Goal: Information Seeking & Learning: Learn about a topic

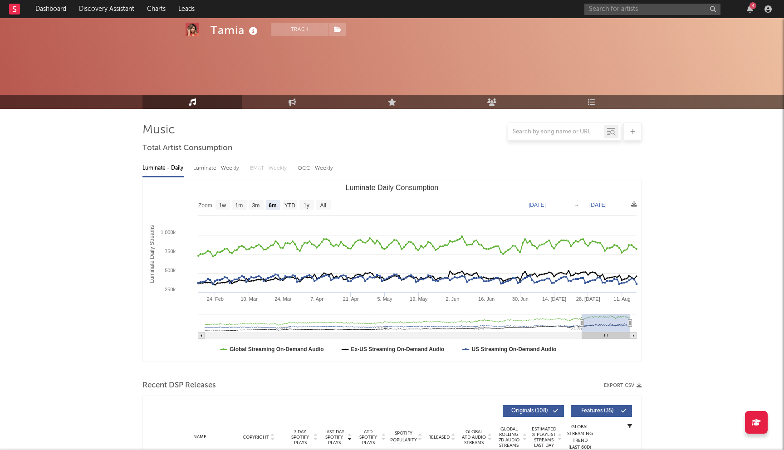
select select "6m"
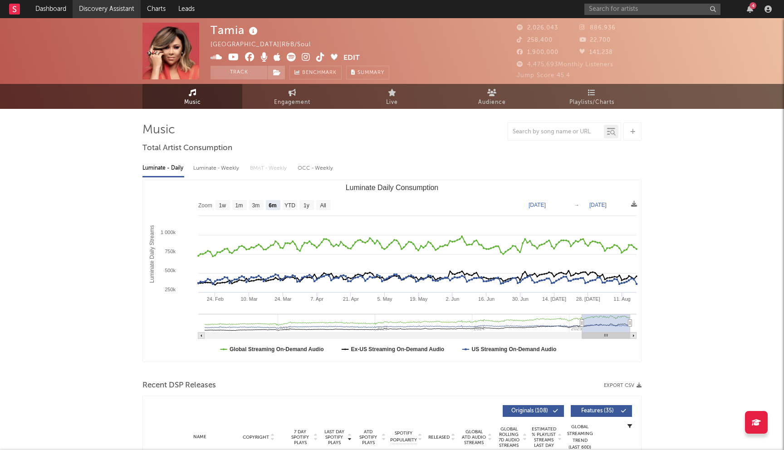
click at [113, 7] on link "Discovery Assistant" at bounding box center [107, 9] width 68 height 18
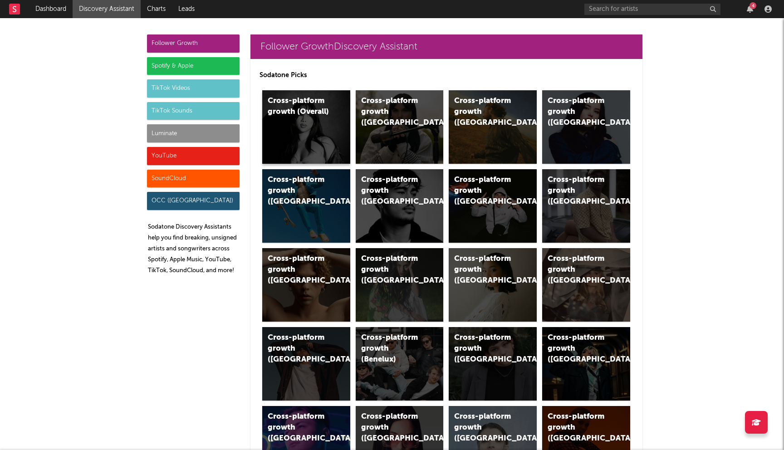
click at [335, 130] on div "Cross-platform growth (Overall)" at bounding box center [306, 126] width 88 height 73
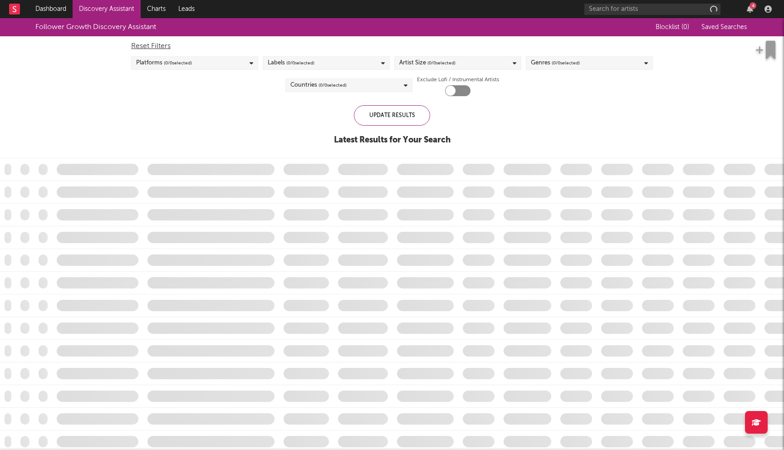
checkbox input "true"
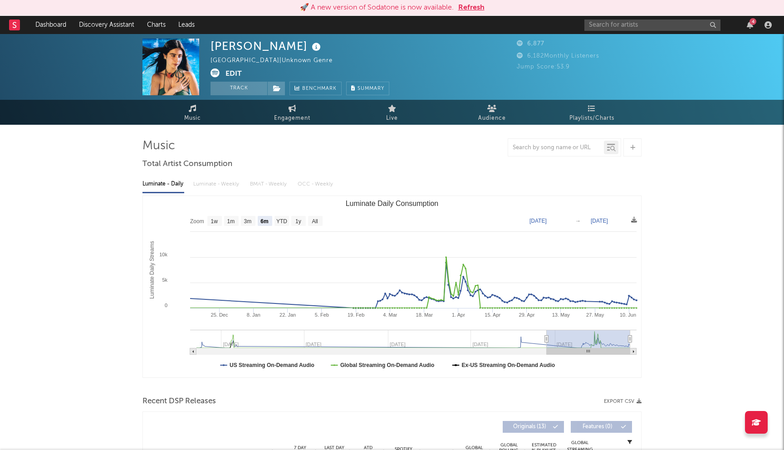
select select "6m"
click at [472, 6] on button "Refresh" at bounding box center [471, 7] width 26 height 11
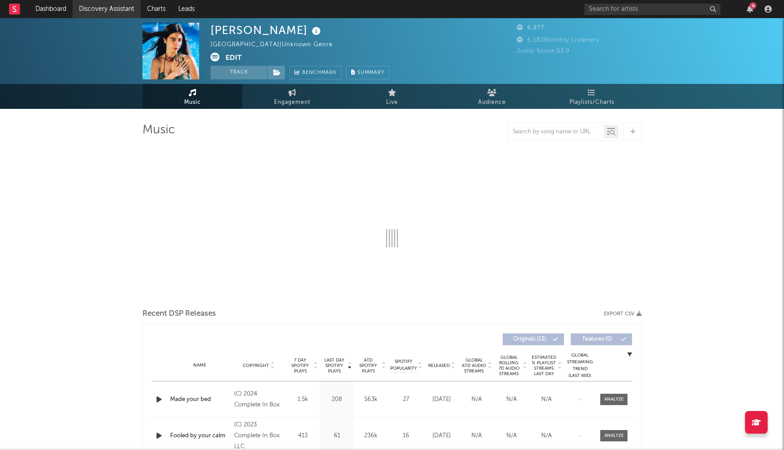
select select "6m"
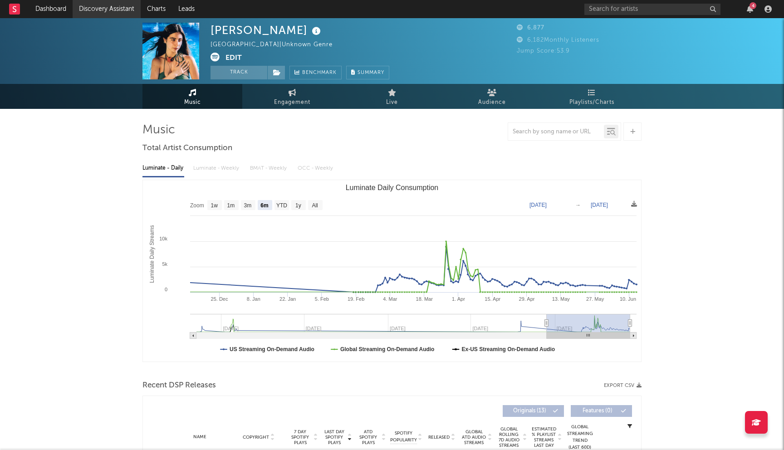
click at [95, 11] on link "Discovery Assistant" at bounding box center [107, 9] width 68 height 18
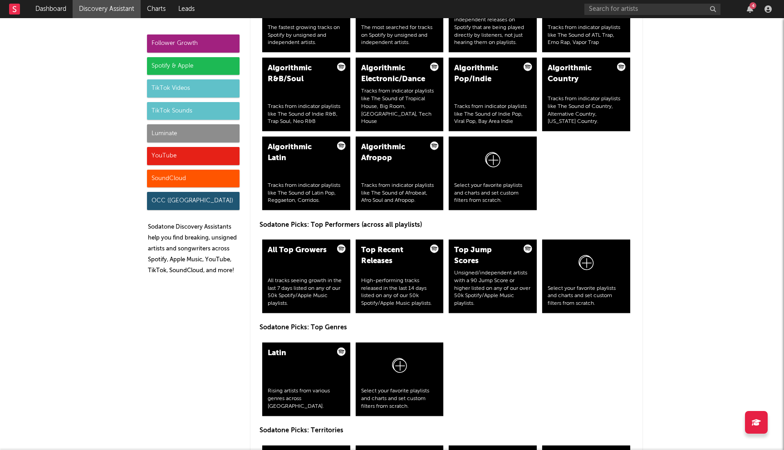
scroll to position [1213, 0]
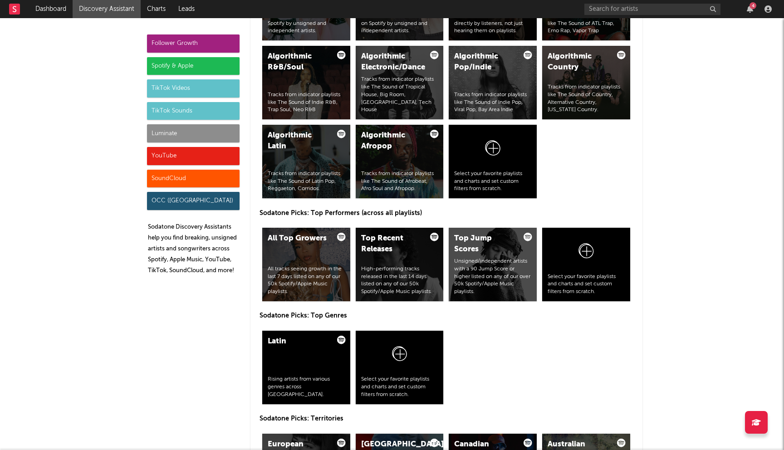
click at [184, 67] on div "Spotify & Apple" at bounding box center [193, 66] width 93 height 18
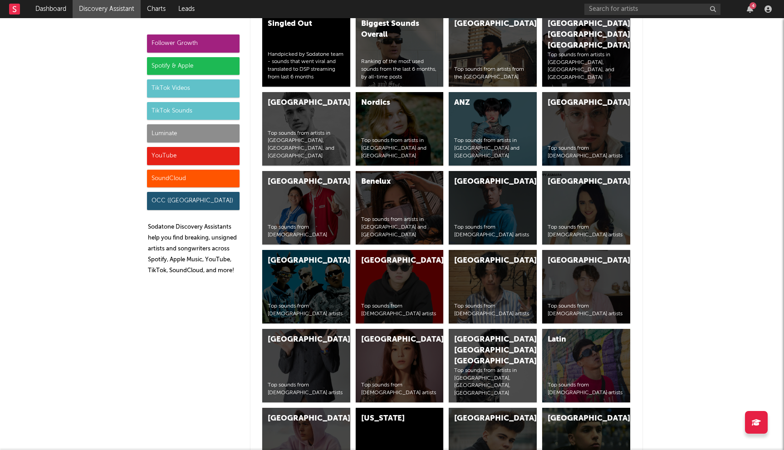
scroll to position [3516, 0]
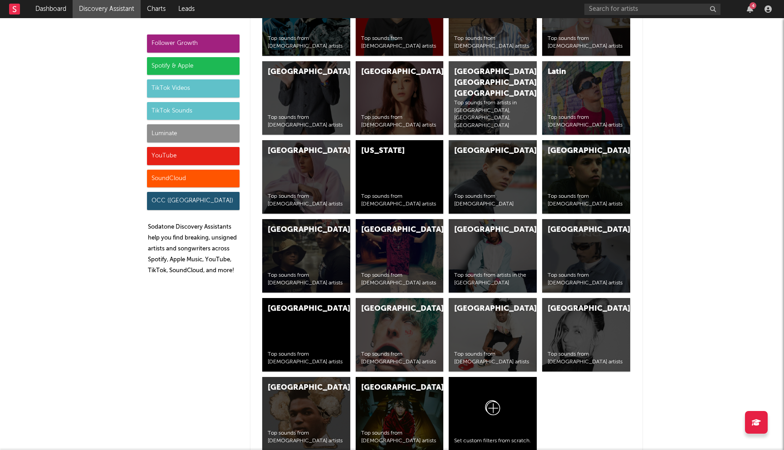
click at [169, 60] on div "Spotify & Apple" at bounding box center [193, 66] width 93 height 18
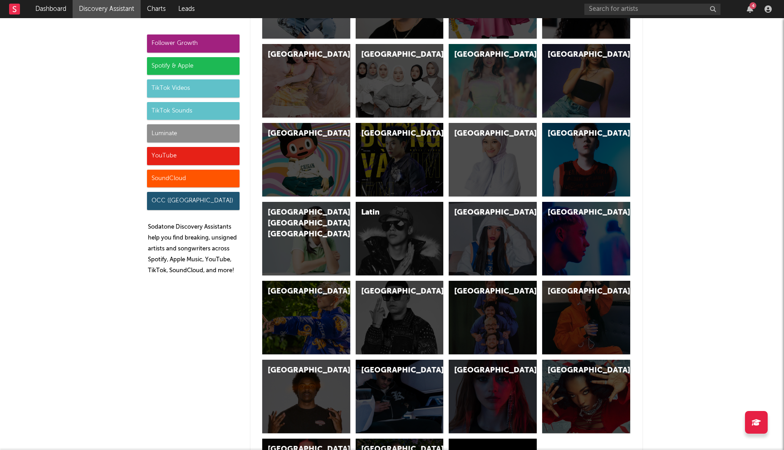
scroll to position [2262, 0]
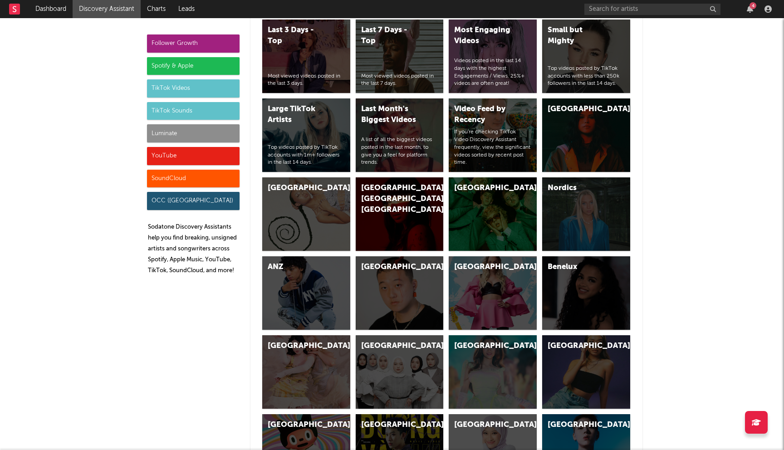
click at [195, 64] on div "Spotify & Apple" at bounding box center [193, 66] width 93 height 18
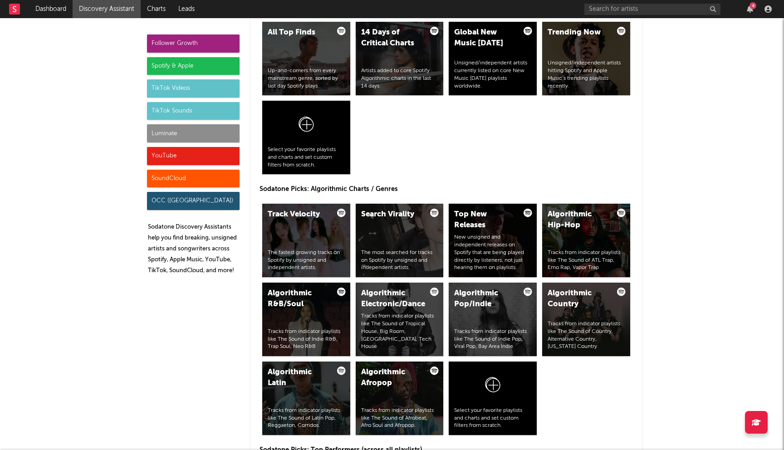
scroll to position [925, 0]
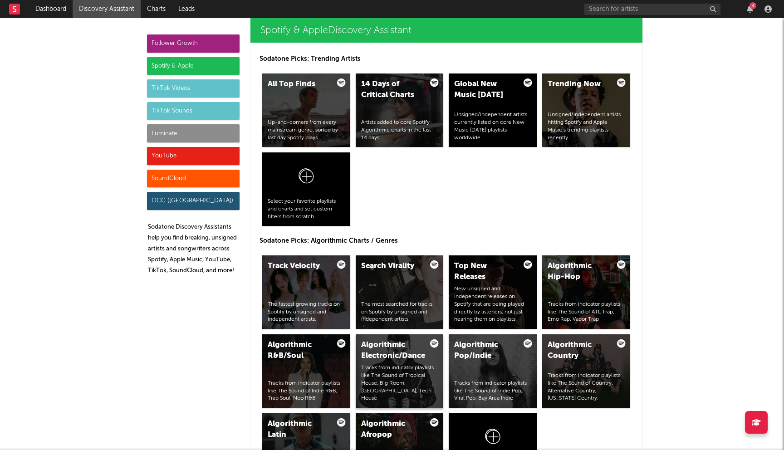
click at [403, 359] on div "Algorithmic Electronic/Dance" at bounding box center [392, 351] width 62 height 22
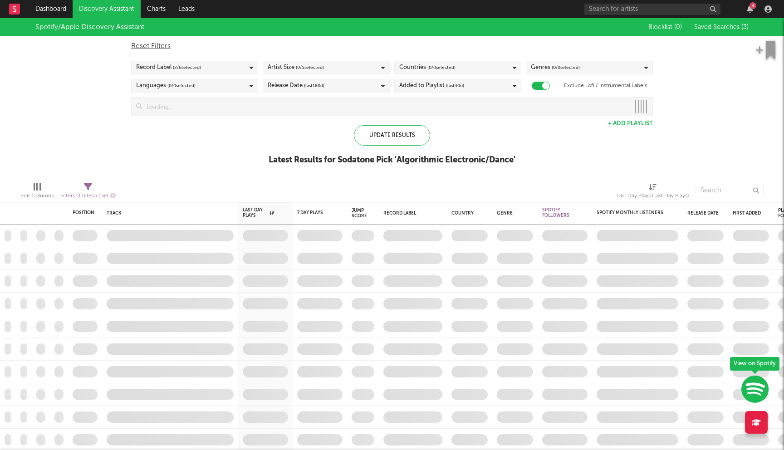
checkbox input "true"
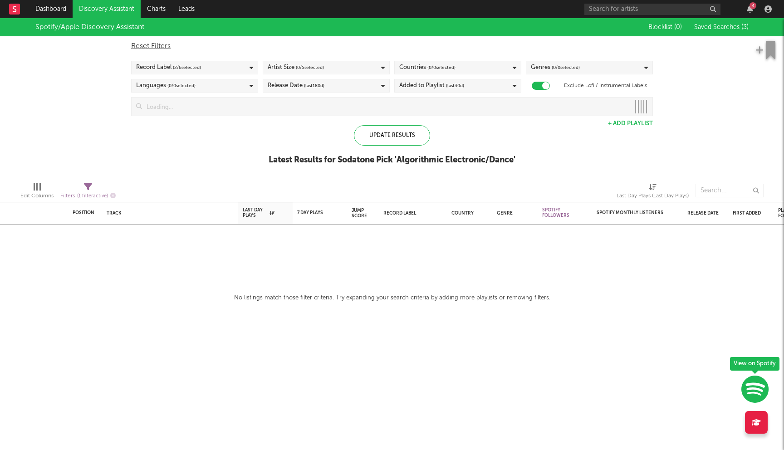
click at [335, 65] on div "Artist Size ( 0 / 5 selected)" at bounding box center [326, 68] width 127 height 14
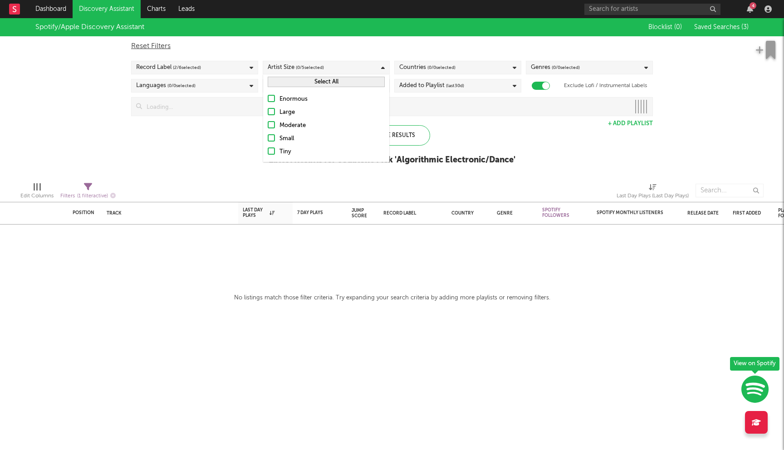
click at [297, 124] on div "Moderate" at bounding box center [331, 125] width 105 height 11
click at [268, 124] on input "Moderate" at bounding box center [268, 125] width 0 height 11
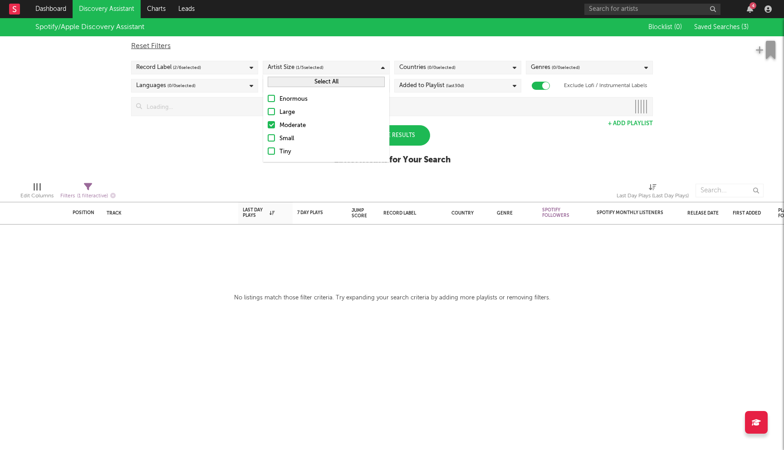
click at [289, 137] on div "Small" at bounding box center [331, 138] width 105 height 11
click at [268, 137] on input "Small" at bounding box center [268, 138] width 0 height 11
click at [283, 152] on div "Tiny" at bounding box center [331, 151] width 105 height 11
click at [268, 152] on input "Tiny" at bounding box center [268, 151] width 0 height 11
click at [237, 146] on div "Spotify/Apple Discovery Assistant Blocklist ( 0 ) Saved Searches ( 3 ) Reset Fi…" at bounding box center [392, 96] width 784 height 156
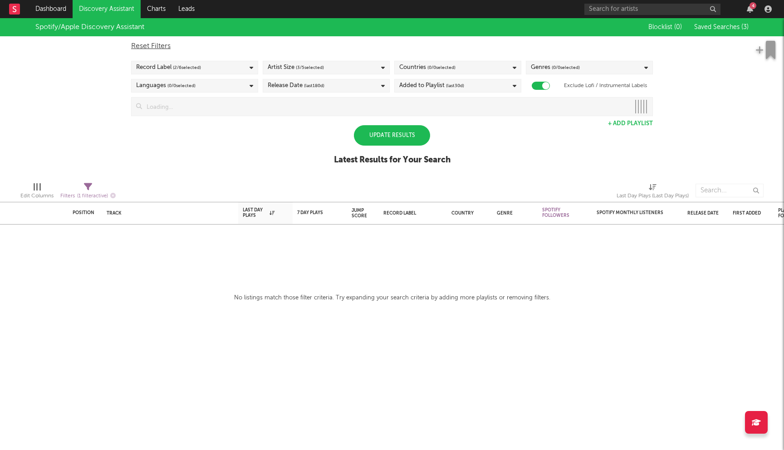
drag, startPoint x: 237, startPoint y: 146, endPoint x: 249, endPoint y: 146, distance: 12.2
click at [244, 146] on div "Spotify/Apple Discovery Assistant Blocklist ( 0 ) Saved Searches ( 3 ) Reset Fi…" at bounding box center [392, 96] width 784 height 156
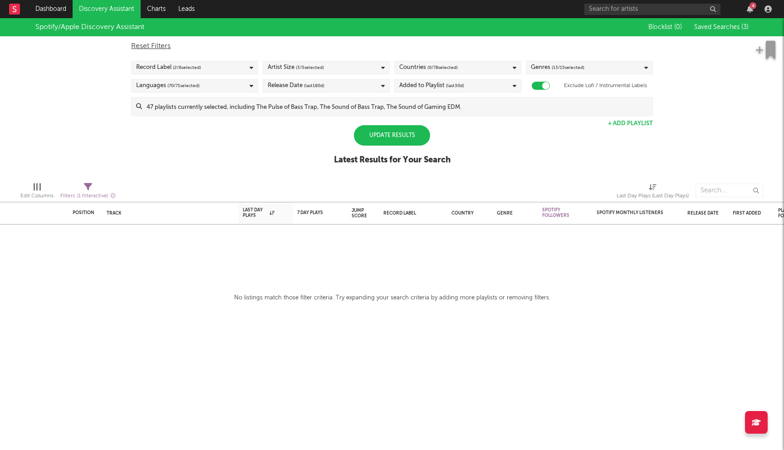
click at [292, 107] on input at bounding box center [397, 107] width 510 height 18
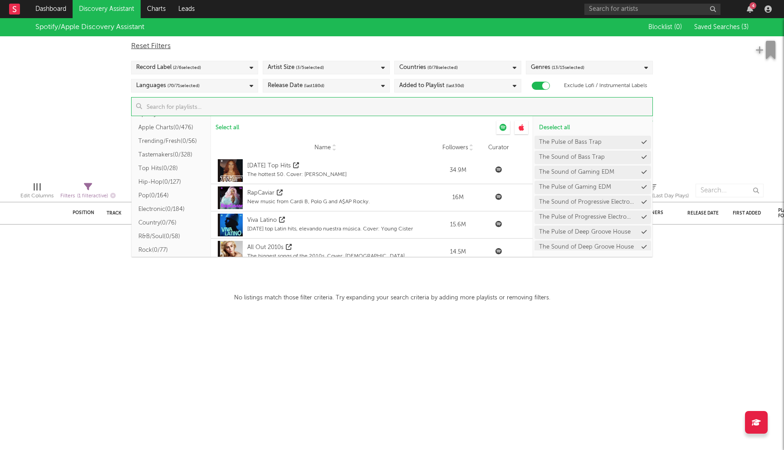
scroll to position [40, 0]
click at [174, 195] on button "Electronic ( 0/184 )" at bounding box center [171, 196] width 79 height 14
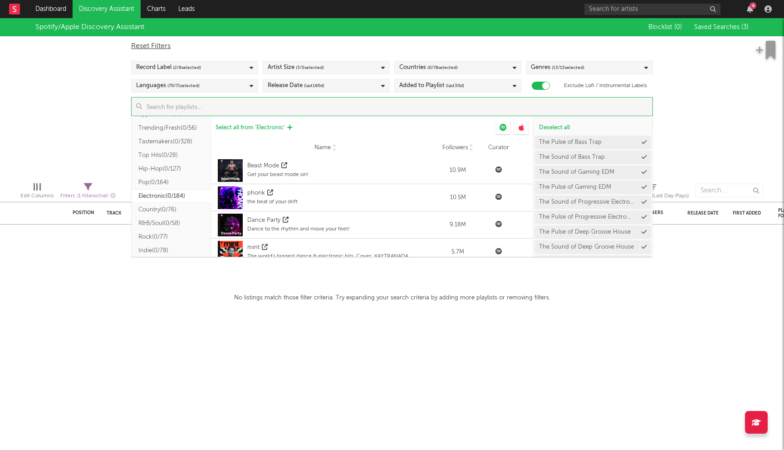
click at [258, 123] on button "Select all from ' Electronic '" at bounding box center [254, 128] width 86 height 14
click at [74, 104] on div "Spotify/Apple Discovery Assistant Blocklist ( 0 ) Saved Searches ( 3 ) Reset Fi…" at bounding box center [392, 96] width 784 height 156
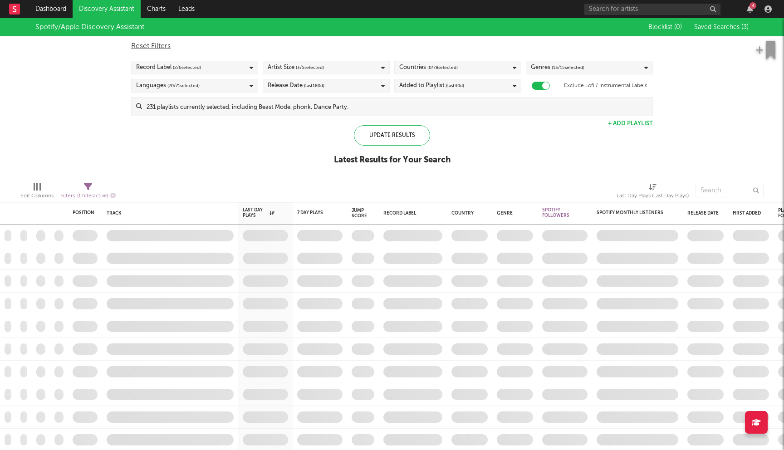
click at [461, 69] on div "Countries ( 0 / 78 selected)" at bounding box center [457, 68] width 127 height 14
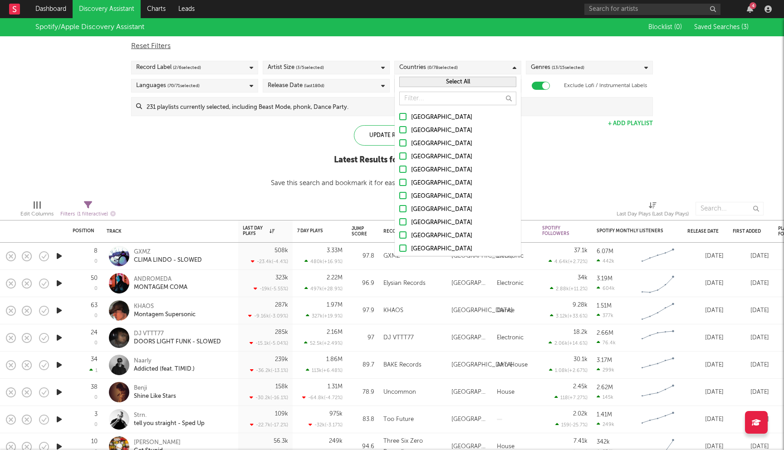
click at [458, 82] on button "Select All" at bounding box center [457, 82] width 117 height 10
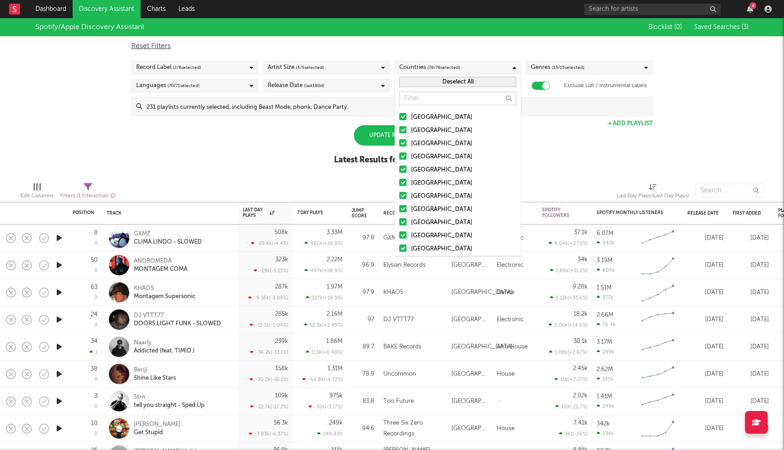
click at [68, 78] on div "Spotify/Apple Discovery Assistant Blocklist ( 0 ) Saved Searches ( 3 ) Reset Fi…" at bounding box center [392, 96] width 784 height 156
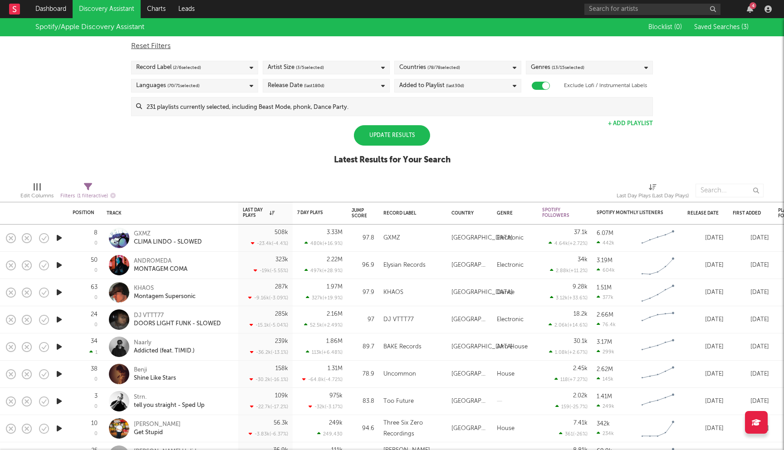
click at [371, 87] on div "Release Date (last 180 d)" at bounding box center [326, 86] width 127 height 14
click at [327, 104] on div "Last 14 Days" at bounding box center [331, 102] width 105 height 11
click at [268, 104] on input "Last 14 Days" at bounding box center [268, 102] width 0 height 11
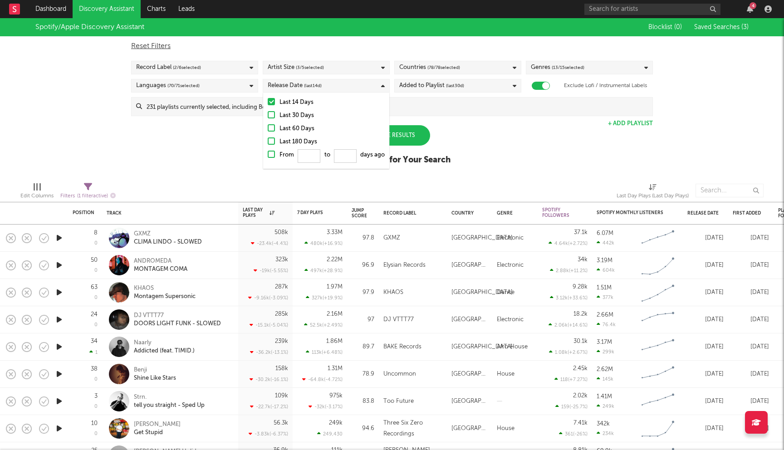
click at [437, 133] on div "Update Results Latest Results for Your Search" at bounding box center [392, 149] width 117 height 49
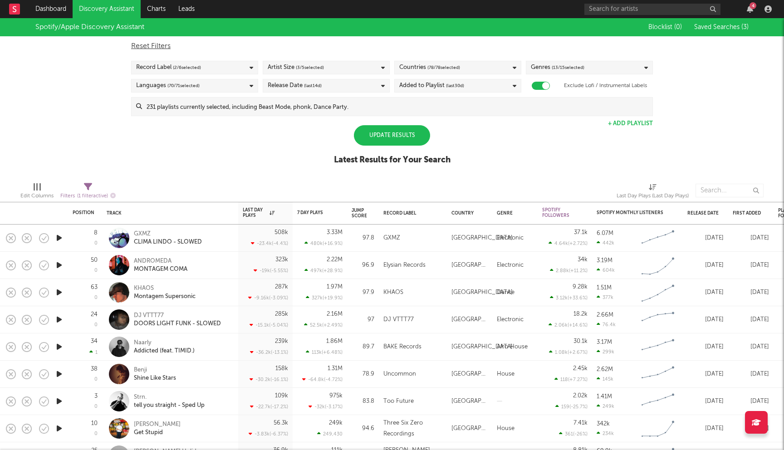
click at [403, 134] on div "Update Results" at bounding box center [392, 135] width 76 height 20
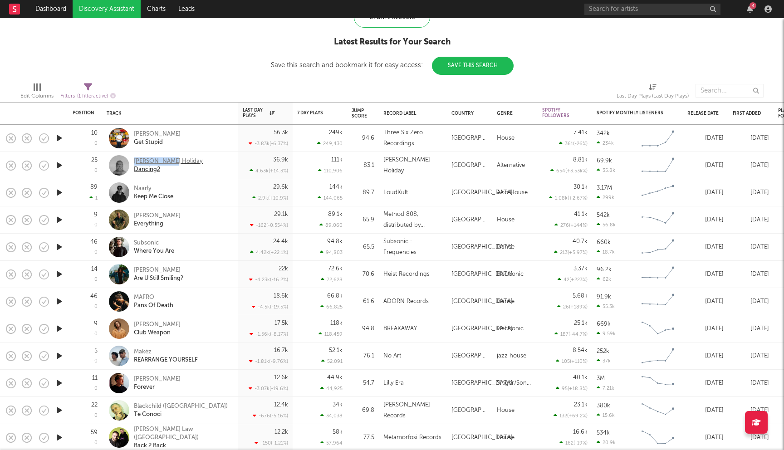
drag, startPoint x: 171, startPoint y: 160, endPoint x: 133, endPoint y: 161, distance: 38.1
click at [134, 161] on div "Keli Holiday Dancing2" at bounding box center [183, 165] width 98 height 16
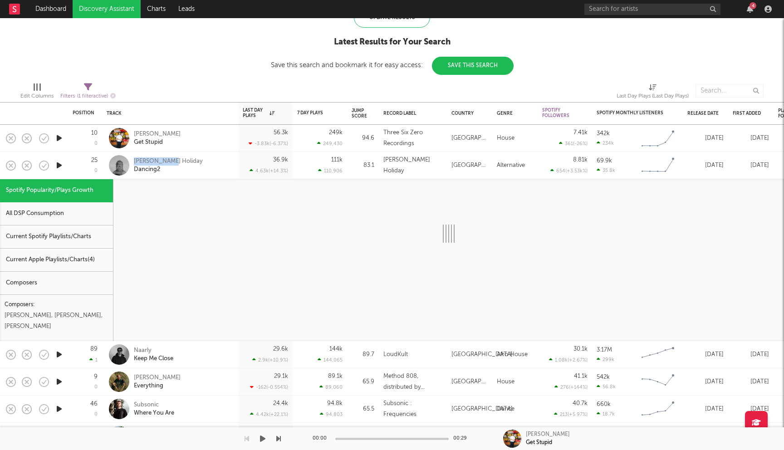
select select "1w"
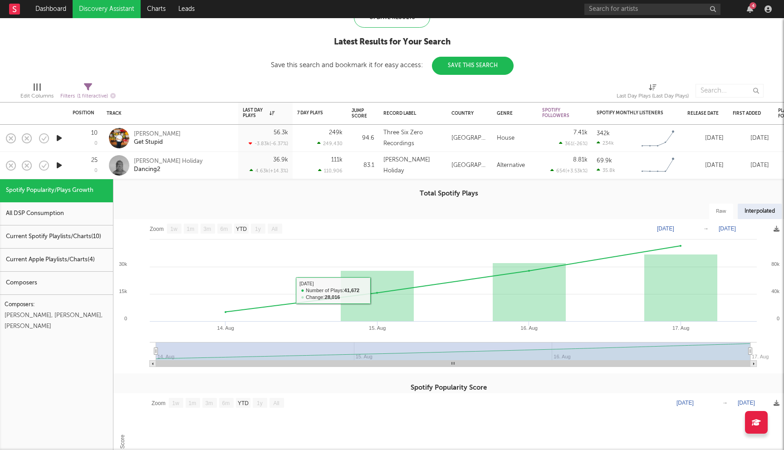
click at [79, 165] on div "25 0" at bounding box center [85, 165] width 25 height 27
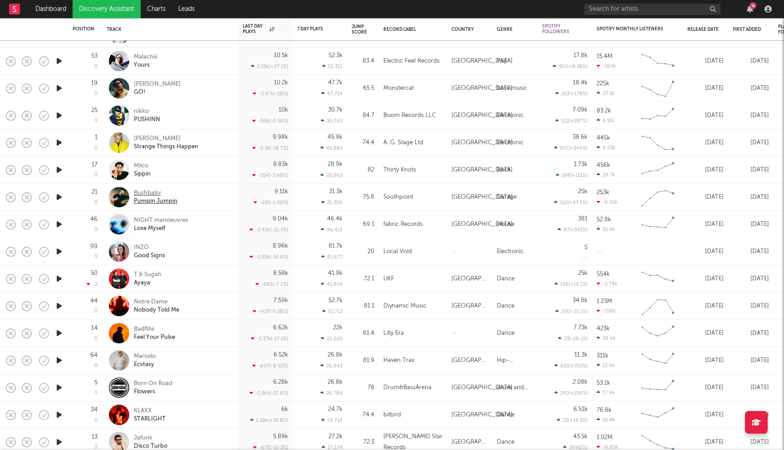
click at [151, 193] on div "Bushbaby" at bounding box center [156, 193] width 44 height 8
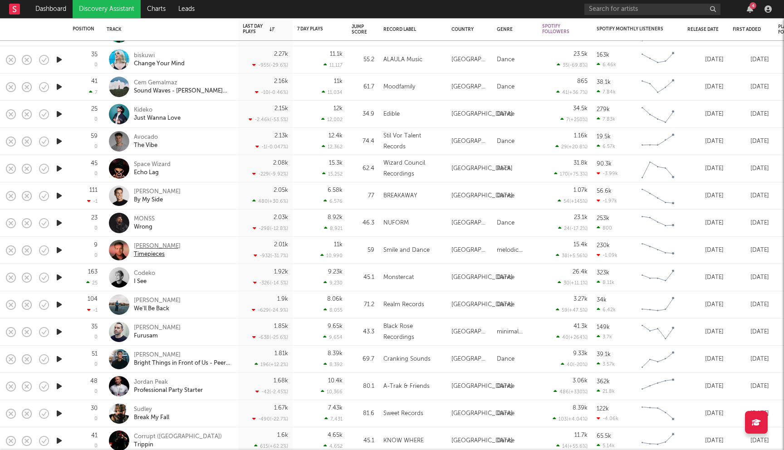
click at [145, 245] on div "Philipp Wolf" at bounding box center [157, 246] width 47 height 8
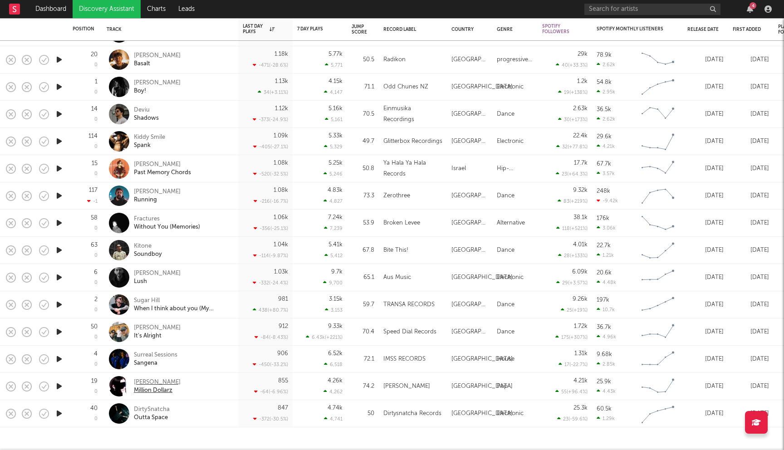
click at [155, 381] on div "Natalie Red" at bounding box center [157, 382] width 47 height 8
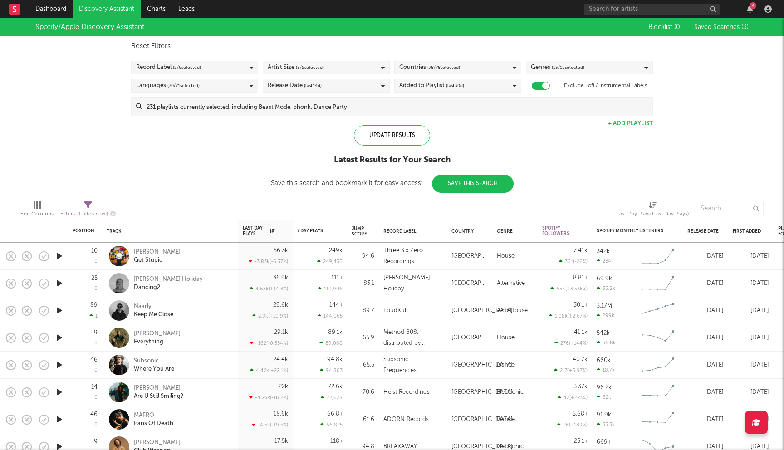
click at [352, 90] on div "Release Date (last 14 d)" at bounding box center [326, 86] width 127 height 14
click at [289, 127] on div "Last 60 Days" at bounding box center [331, 128] width 105 height 11
click at [268, 127] on input "Last 60 Days" at bounding box center [268, 128] width 0 height 11
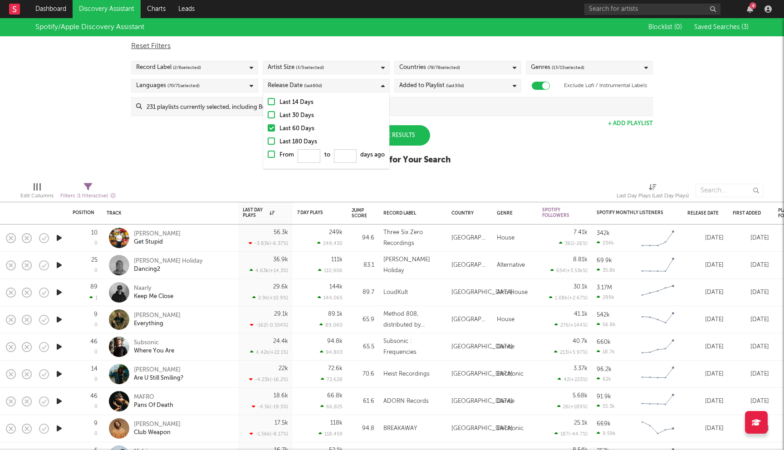
click at [515, 146] on div "Spotify/Apple Discovery Assistant Blocklist ( 0 ) Saved Searches ( 3 ) Reset Fi…" at bounding box center [392, 96] width 784 height 156
click at [394, 140] on div "Update Results" at bounding box center [392, 135] width 76 height 20
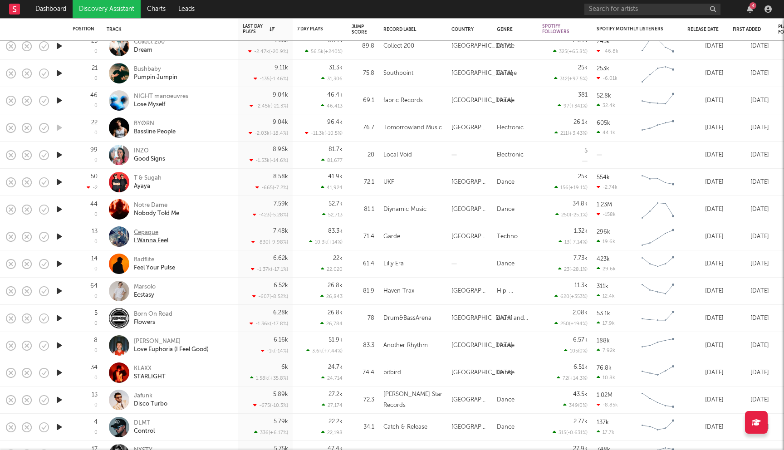
click at [151, 232] on div "Cepaque" at bounding box center [151, 233] width 34 height 8
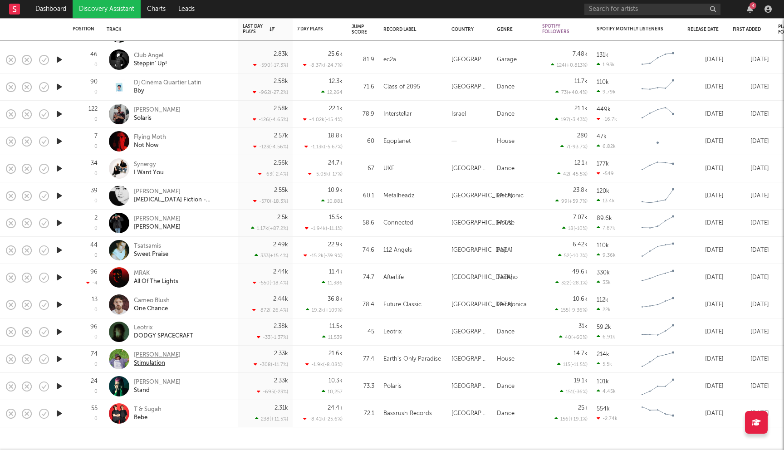
click at [149, 355] on div "Sam Alfred" at bounding box center [157, 355] width 47 height 8
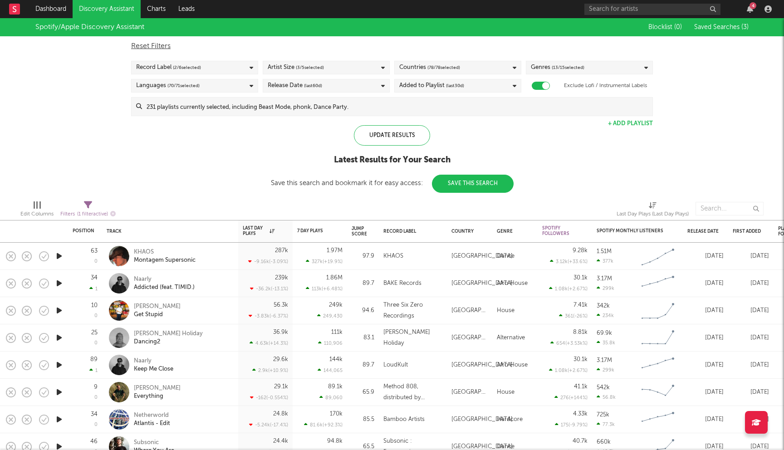
click at [371, 86] on div "Release Date (last 60 d)" at bounding box center [326, 86] width 127 height 14
click at [298, 141] on div "Last 180 Days" at bounding box center [331, 142] width 105 height 11
click at [268, 141] on input "Last 180 Days" at bounding box center [268, 142] width 0 height 11
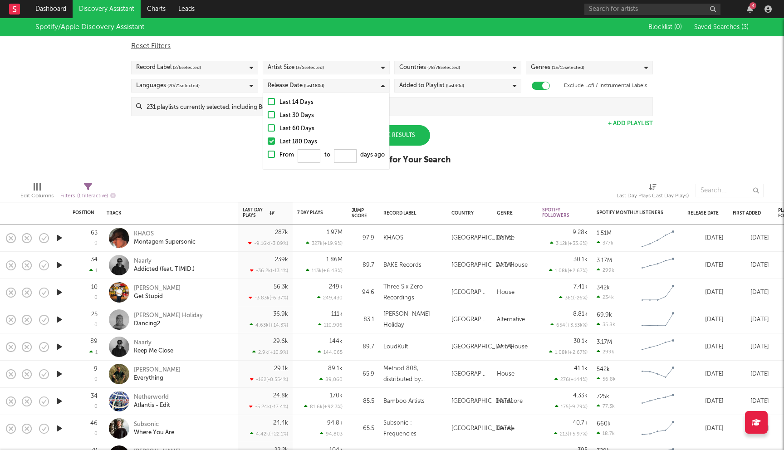
click at [454, 158] on div "Spotify/Apple Discovery Assistant Blocklist ( 0 ) Saved Searches ( 3 ) Reset Fi…" at bounding box center [392, 96] width 784 height 156
click at [396, 137] on div "Update Results" at bounding box center [392, 135] width 76 height 20
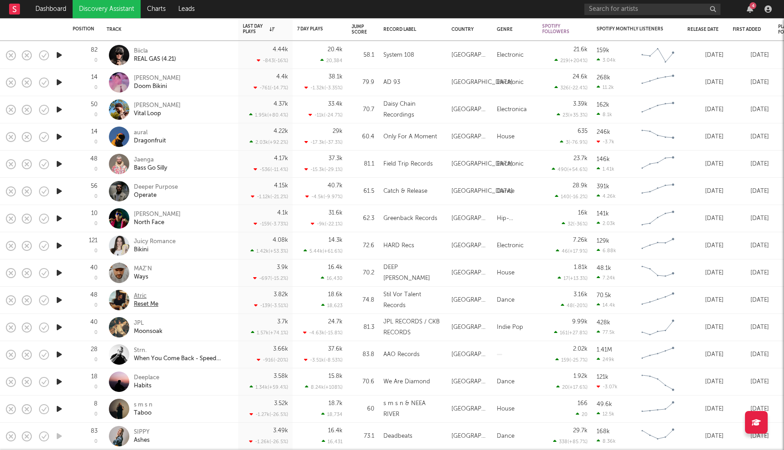
click at [139, 298] on div "Atric" at bounding box center [146, 296] width 24 height 8
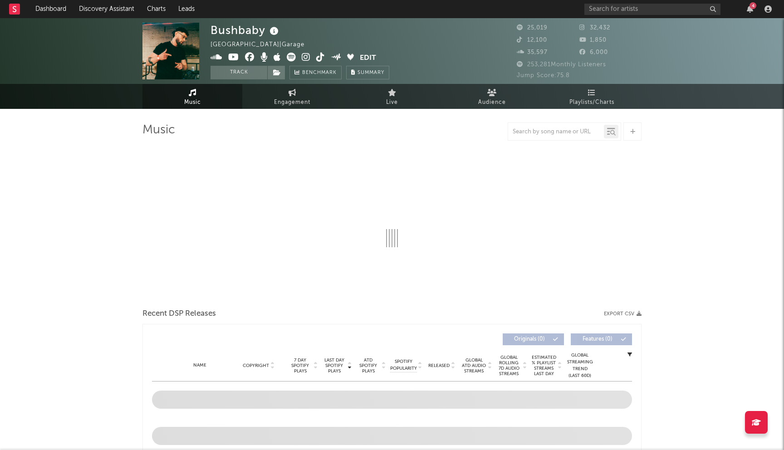
select select "6m"
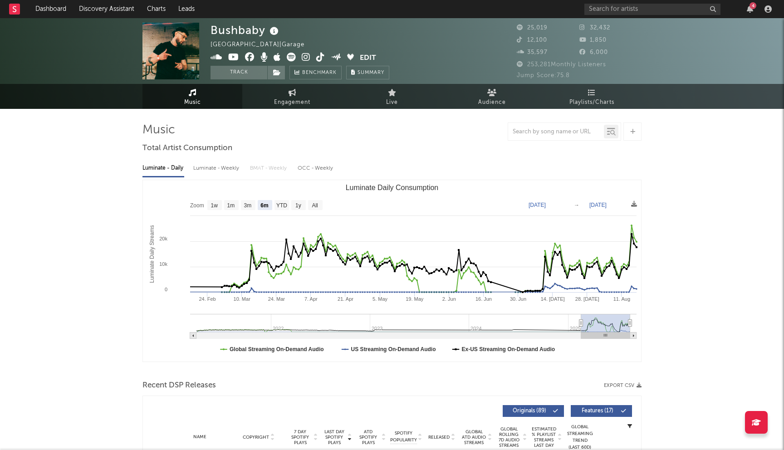
click at [220, 31] on div "Bushbaby" at bounding box center [245, 30] width 70 height 15
copy div "Bushbaby"
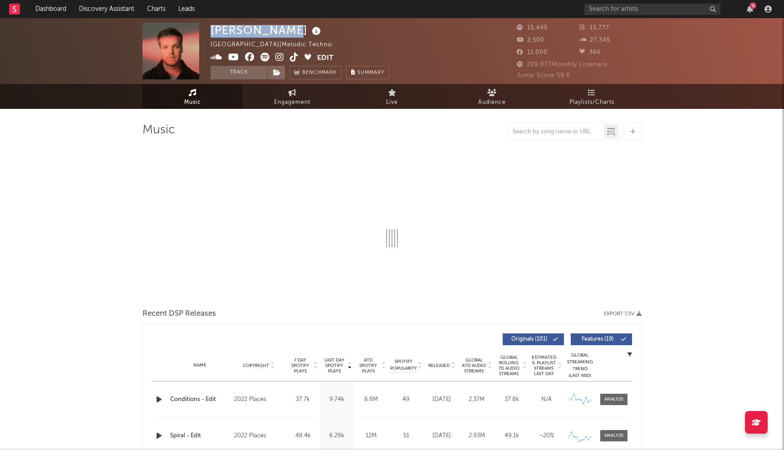
drag, startPoint x: 211, startPoint y: 29, endPoint x: 279, endPoint y: 28, distance: 67.6
click at [279, 28] on div "[PERSON_NAME]" at bounding box center [266, 30] width 112 height 15
copy div "[PERSON_NAME]"
select select "6m"
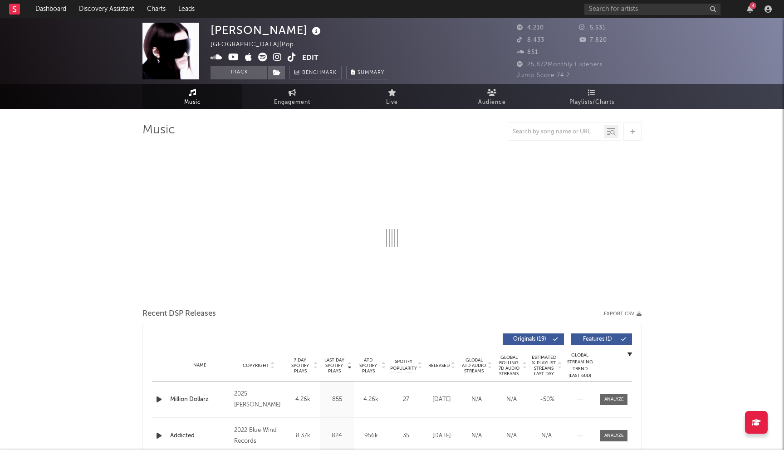
select select "6m"
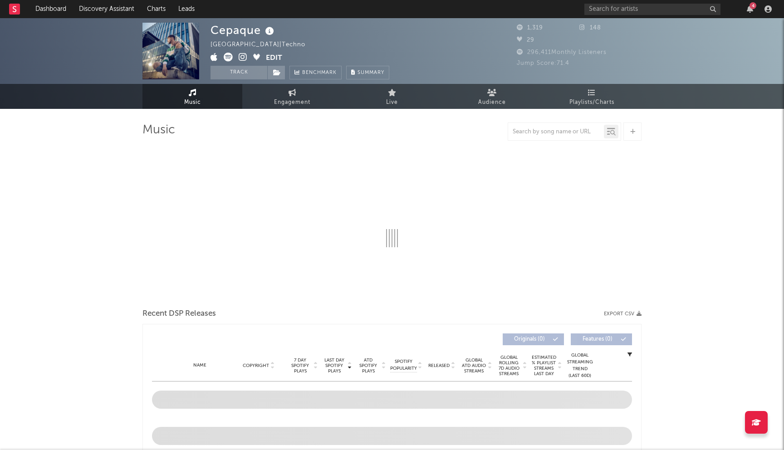
select select "6m"
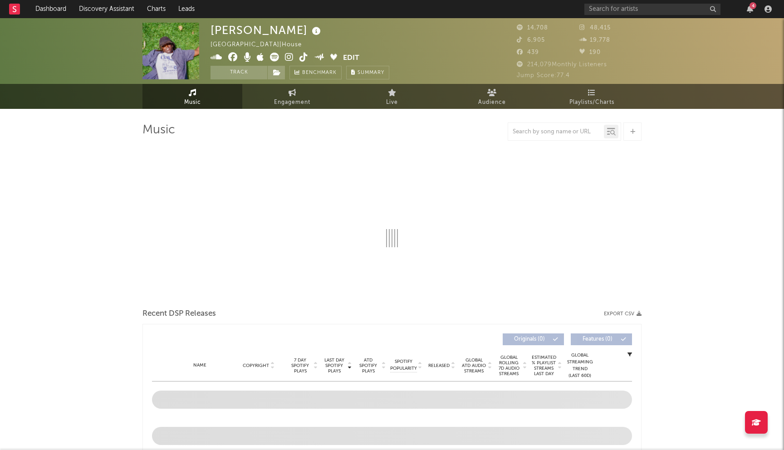
select select "6m"
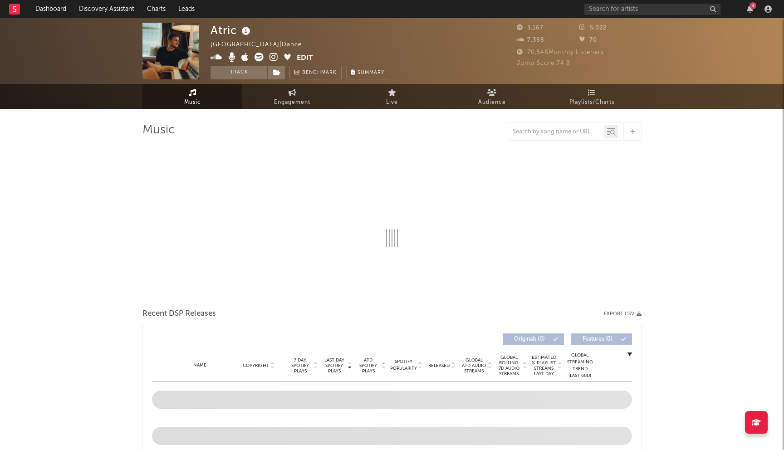
select select "1w"
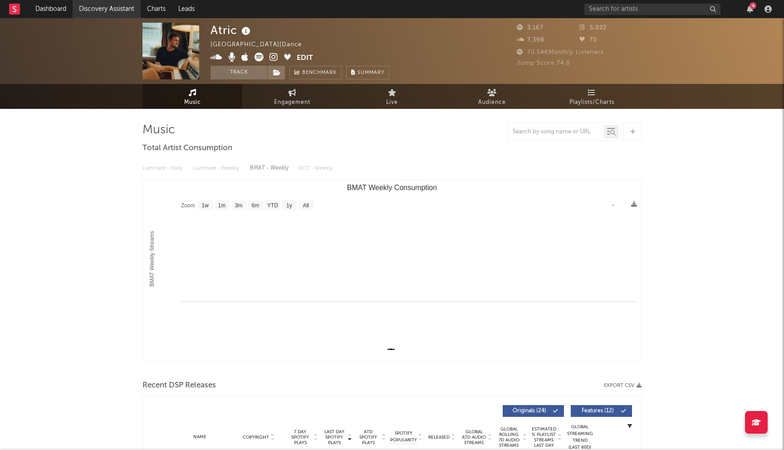
click at [120, 10] on link "Discovery Assistant" at bounding box center [107, 9] width 68 height 18
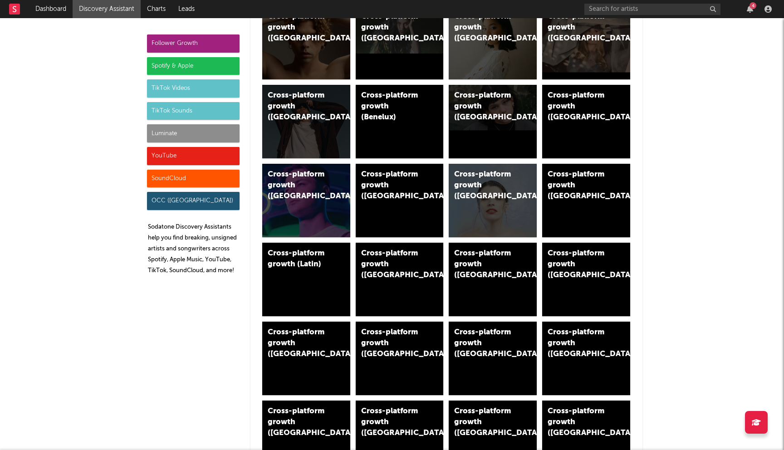
scroll to position [320, 0]
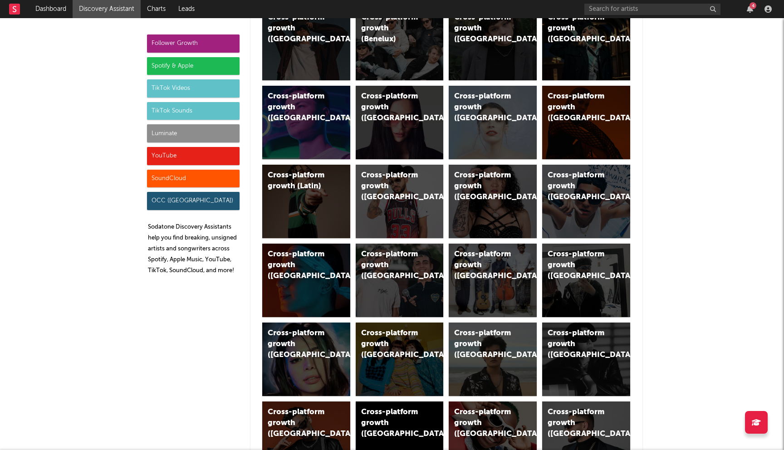
click at [184, 69] on div "Spotify & Apple" at bounding box center [193, 66] width 93 height 18
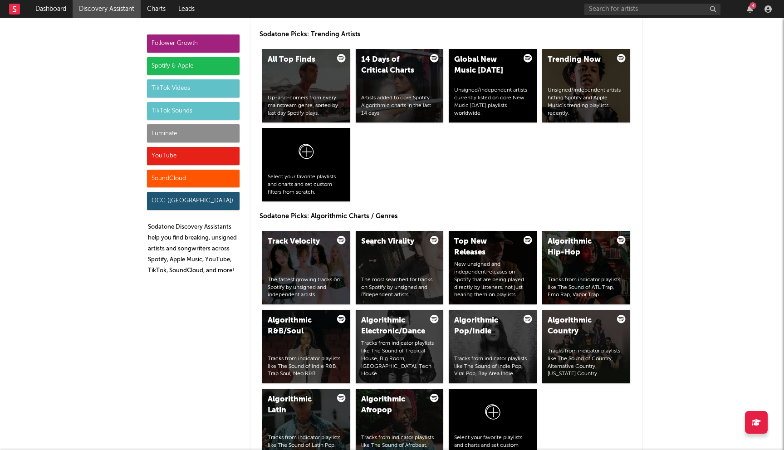
scroll to position [1048, 0]
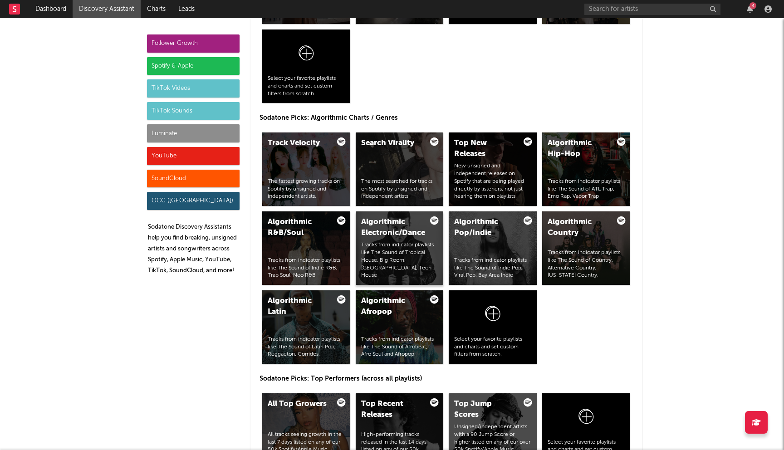
click at [421, 243] on div "Algorithmic Electronic/Dance Tracks from indicator playlists like The Sound of …" at bounding box center [400, 247] width 88 height 73
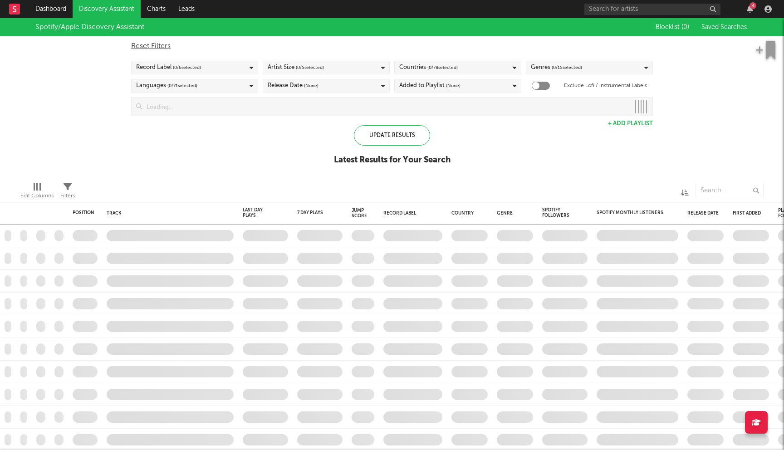
checkbox input "true"
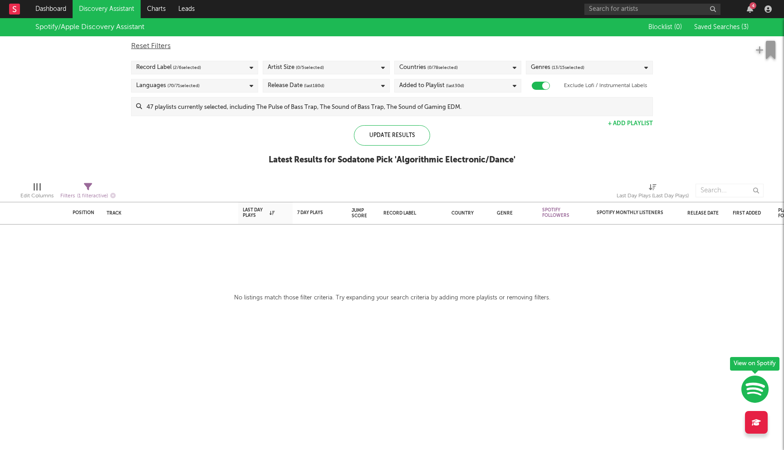
click at [328, 70] on div "Artist Size ( 0 / 5 selected)" at bounding box center [326, 68] width 127 height 14
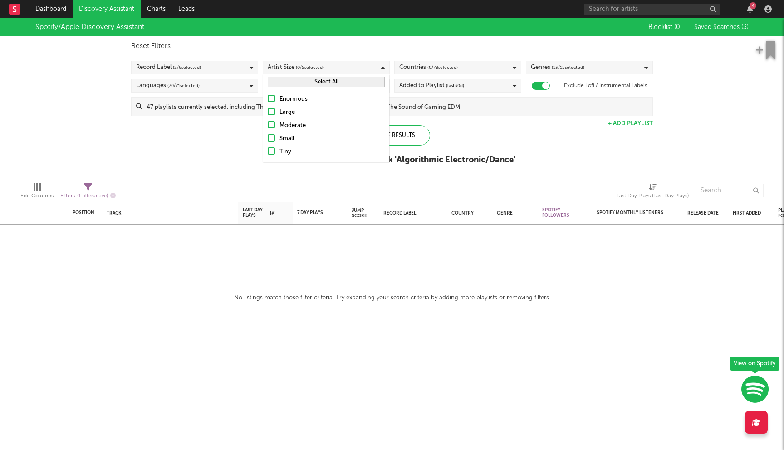
click at [289, 127] on div "Moderate" at bounding box center [331, 125] width 105 height 11
click at [268, 127] on input "Moderate" at bounding box center [268, 125] width 0 height 11
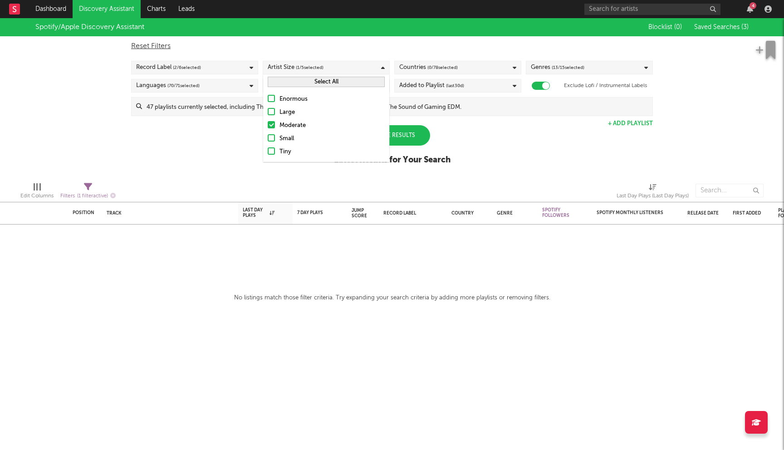
click at [281, 140] on div "Small" at bounding box center [331, 138] width 105 height 11
click at [268, 140] on input "Small" at bounding box center [268, 138] width 0 height 11
click at [273, 159] on div "Enormous Large Moderate Small Tiny" at bounding box center [326, 125] width 126 height 73
click at [269, 154] on div at bounding box center [271, 150] width 7 height 7
click at [268, 154] on input "Tiny" at bounding box center [268, 151] width 0 height 11
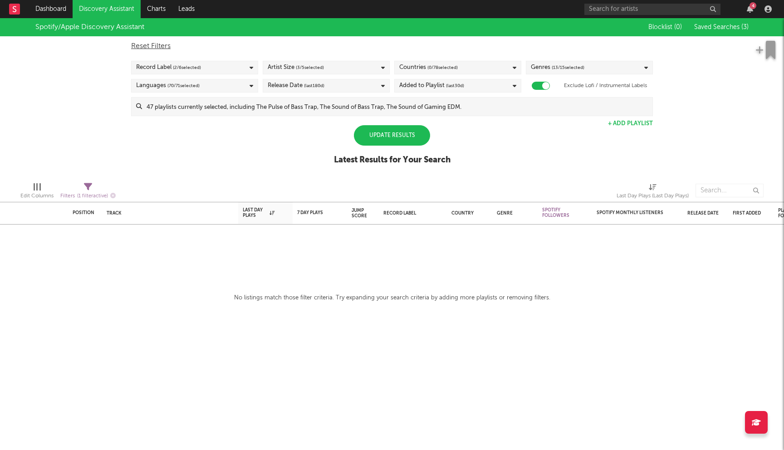
click at [199, 154] on div "Spotify/Apple Discovery Assistant Blocklist ( 0 ) Saved Searches ( 3 ) Reset Fi…" at bounding box center [392, 96] width 784 height 156
click at [289, 109] on input at bounding box center [397, 107] width 510 height 18
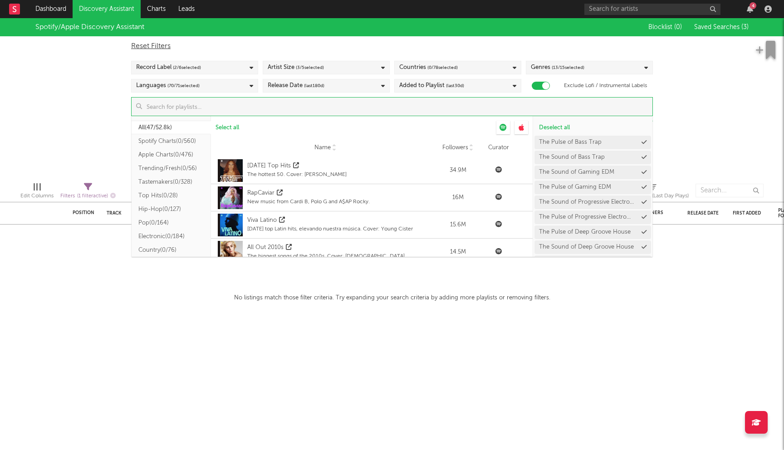
drag, startPoint x: 289, startPoint y: 109, endPoint x: 216, endPoint y: 153, distance: 85.3
click at [282, 114] on input at bounding box center [397, 107] width 510 height 18
click at [166, 238] on button "Electronic ( 0/184 )" at bounding box center [171, 236] width 79 height 14
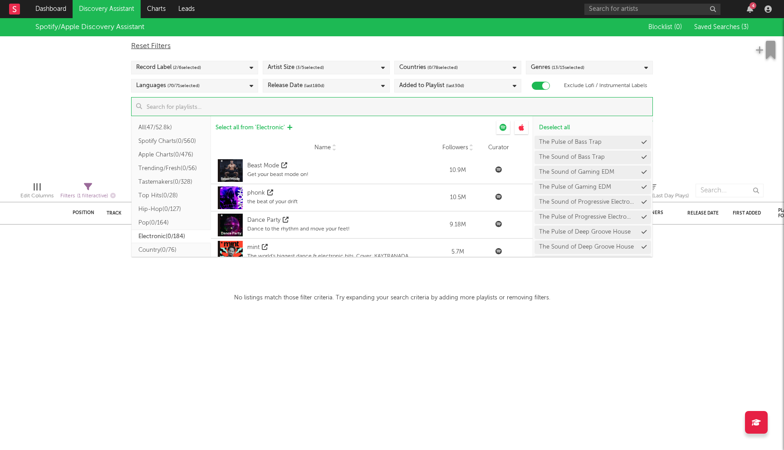
click at [249, 127] on span "Select all from ' Electronic '" at bounding box center [249, 128] width 69 height 6
click at [71, 130] on div "Spotify/Apple Discovery Assistant Blocklist ( 0 ) Saved Searches ( 3 ) Reset Fi…" at bounding box center [392, 96] width 784 height 156
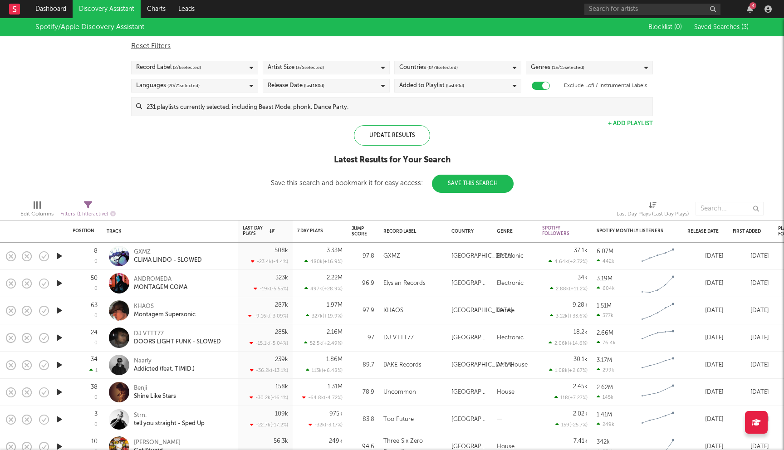
click at [443, 87] on div "Added to Playlist (last 30 d)" at bounding box center [431, 85] width 65 height 11
click at [434, 142] on div "Last 180 Days" at bounding box center [463, 142] width 105 height 11
click at [399, 142] on input "Last 180 Days" at bounding box center [399, 142] width 0 height 11
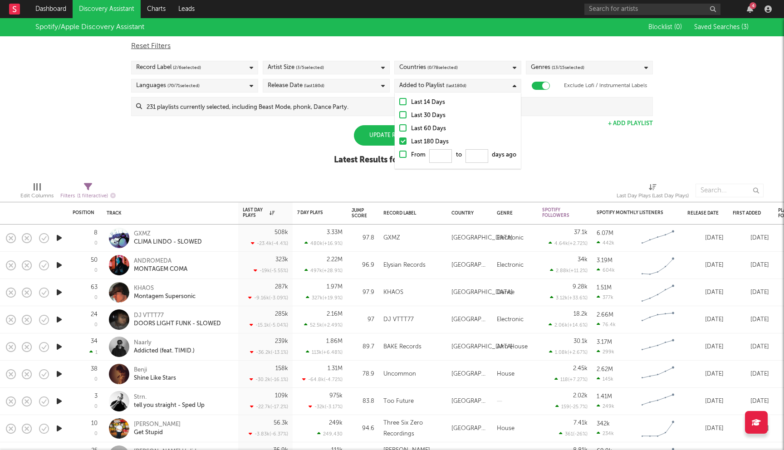
click at [281, 157] on div "Spotify/Apple Discovery Assistant Blocklist ( 0 ) Saved Searches ( 3 ) Reset Fi…" at bounding box center [392, 96] width 784 height 156
click at [575, 64] on span "( 13 / 15 selected)" at bounding box center [568, 67] width 33 height 11
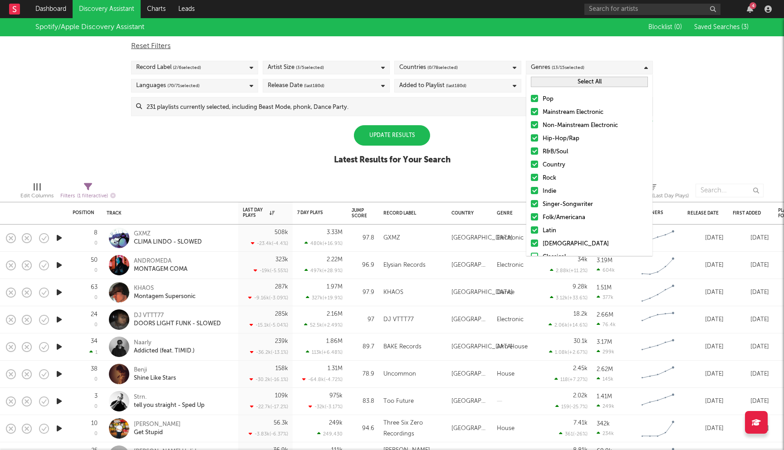
click at [552, 103] on div "Pop" at bounding box center [594, 99] width 105 height 11
click at [531, 103] on input "Pop" at bounding box center [531, 99] width 0 height 11
click at [549, 138] on div "Hip-Hop/Rap" at bounding box center [594, 138] width 105 height 11
click at [531, 138] on input "Hip-Hop/Rap" at bounding box center [531, 138] width 0 height 11
click at [542, 151] on div "R&B/Soul" at bounding box center [594, 151] width 105 height 11
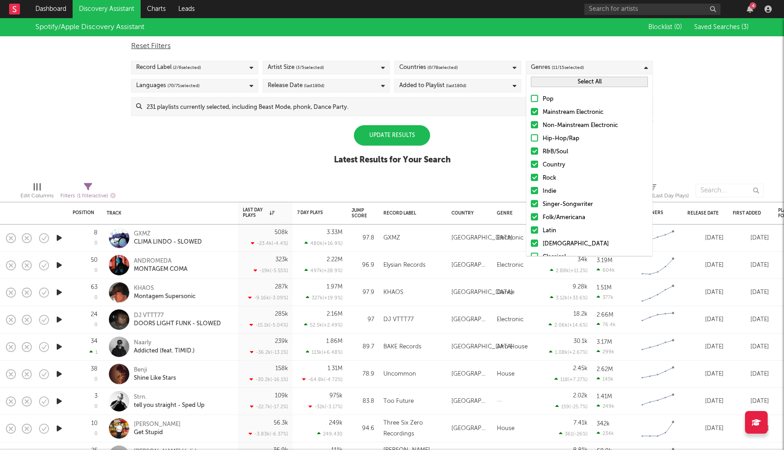
click at [531, 151] on input "R&B/Soul" at bounding box center [531, 151] width 0 height 11
click at [537, 165] on div at bounding box center [534, 164] width 7 height 7
click at [531, 165] on input "Country" at bounding box center [531, 165] width 0 height 11
click at [535, 176] on div at bounding box center [534, 177] width 7 height 7
click at [531, 176] on input "Rock" at bounding box center [531, 178] width 0 height 11
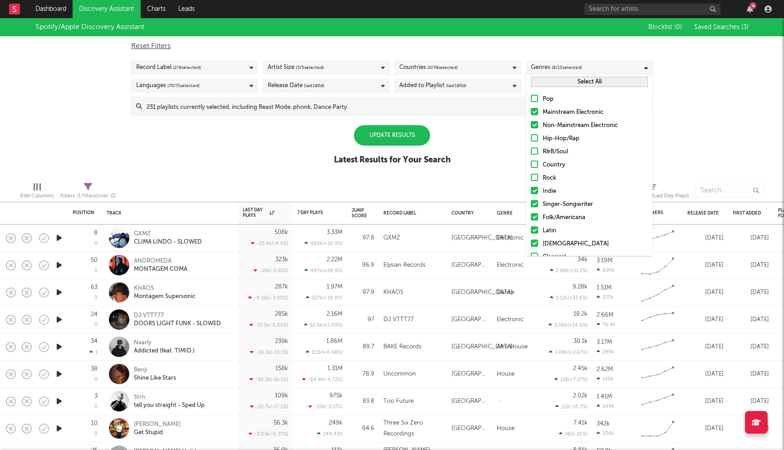
click at [533, 187] on div at bounding box center [534, 190] width 7 height 7
click at [531, 186] on input "Indie" at bounding box center [531, 191] width 0 height 11
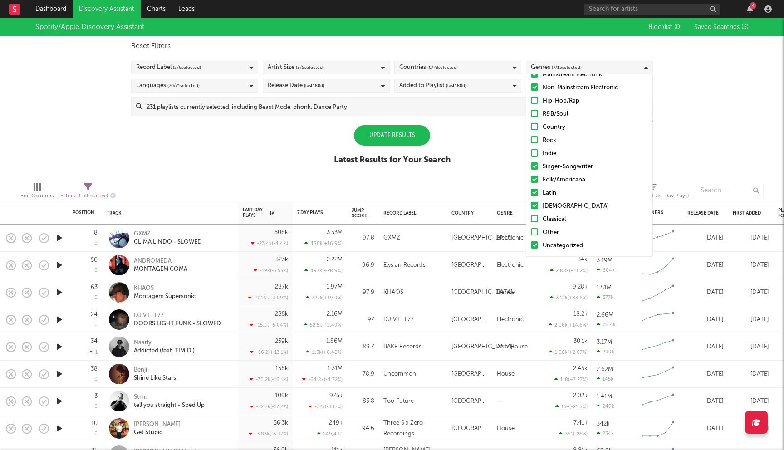
click at [534, 163] on div at bounding box center [534, 165] width 7 height 7
click at [531, 163] on input "Singer-Songwriter" at bounding box center [531, 166] width 0 height 11
click at [533, 175] on label "Folk/Americana" at bounding box center [589, 180] width 117 height 11
click at [531, 175] on input "Folk/Americana" at bounding box center [531, 180] width 0 height 11
click at [533, 190] on div at bounding box center [534, 192] width 7 height 7
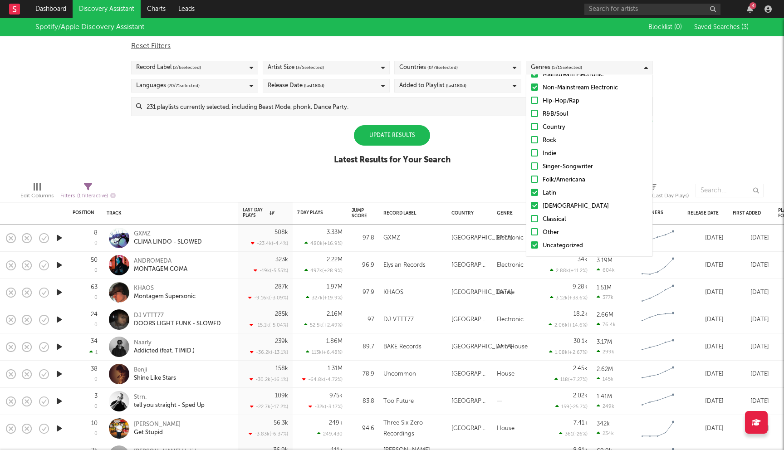
click at [531, 190] on input "Latin" at bounding box center [531, 193] width 0 height 11
click at [533, 205] on div at bounding box center [534, 205] width 7 height 7
click at [531, 205] on input "Christian" at bounding box center [531, 206] width 0 height 11
click at [535, 244] on div at bounding box center [534, 244] width 7 height 7
click at [531, 244] on input "Uncategorized" at bounding box center [531, 245] width 0 height 11
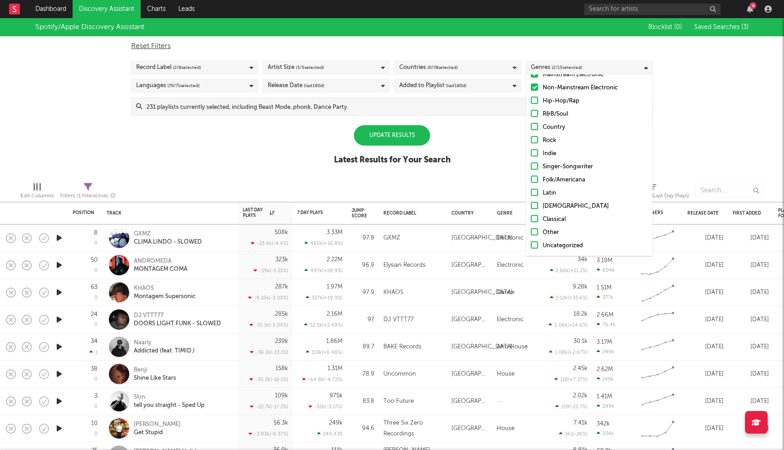
click at [407, 133] on div "Update Results" at bounding box center [392, 135] width 76 height 20
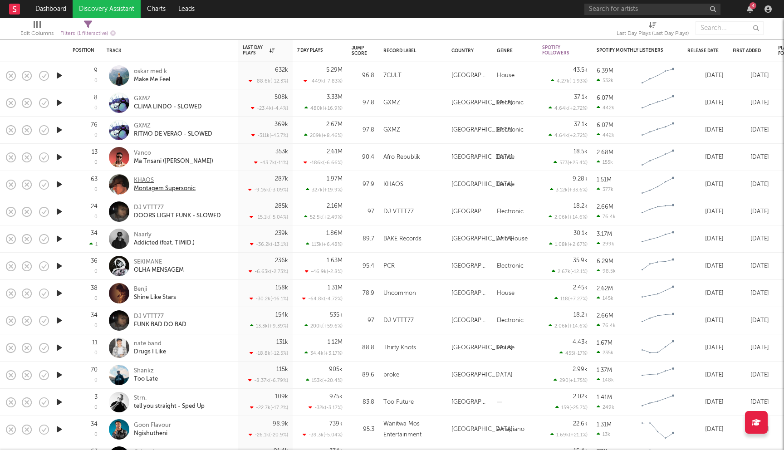
click at [151, 181] on div "KHAOS" at bounding box center [165, 180] width 62 height 8
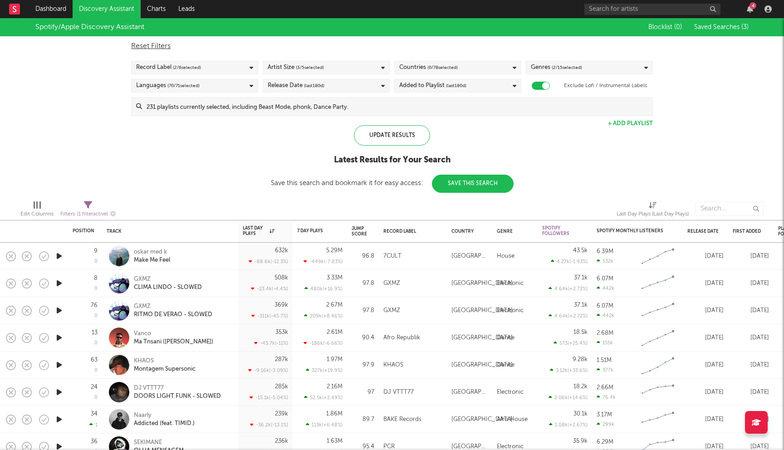
click at [245, 103] on input at bounding box center [397, 107] width 510 height 18
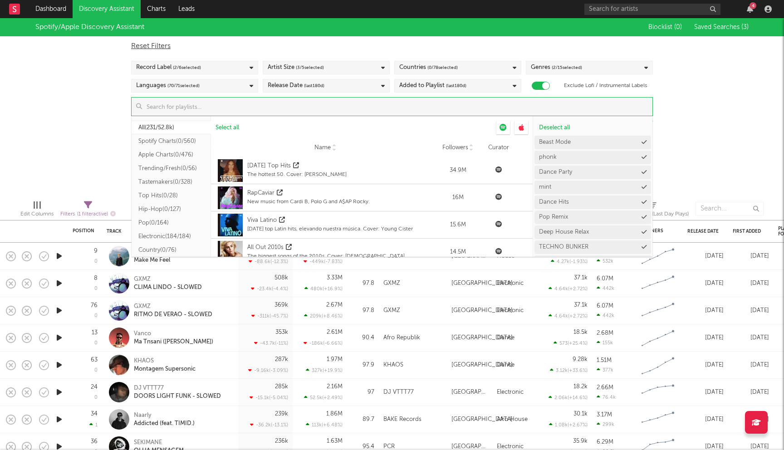
click at [83, 117] on div "Spotify/Apple Discovery Assistant Blocklist ( 0 ) Saved Searches ( 3 ) Reset Fi…" at bounding box center [392, 105] width 784 height 175
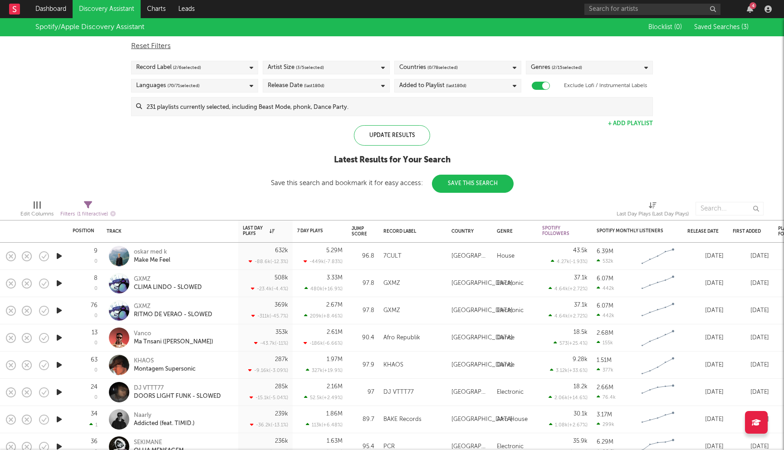
click at [336, 71] on div "Artist Size ( 3 / 5 selected)" at bounding box center [326, 68] width 127 height 14
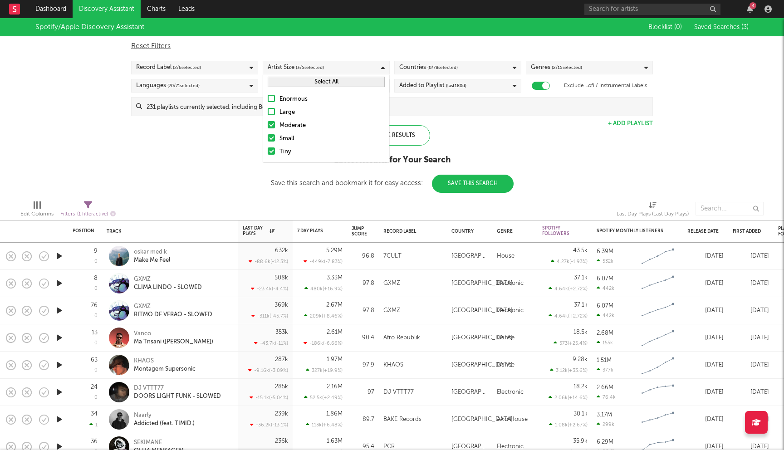
click at [283, 127] on div "Moderate" at bounding box center [331, 125] width 105 height 11
click at [268, 127] on input "Moderate" at bounding box center [268, 125] width 0 height 11
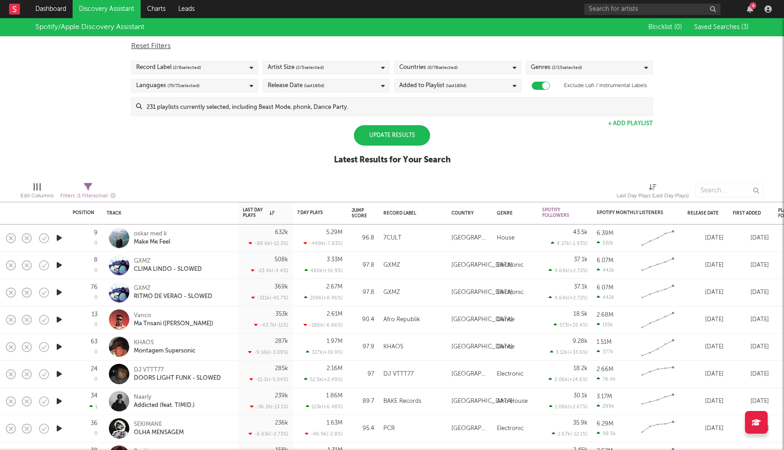
click at [529, 136] on div "Spotify/Apple Discovery Assistant Blocklist ( 0 ) Saved Searches ( 3 ) Reset Fi…" at bounding box center [392, 96] width 784 height 156
click at [389, 136] on div "Update Results" at bounding box center [392, 135] width 76 height 20
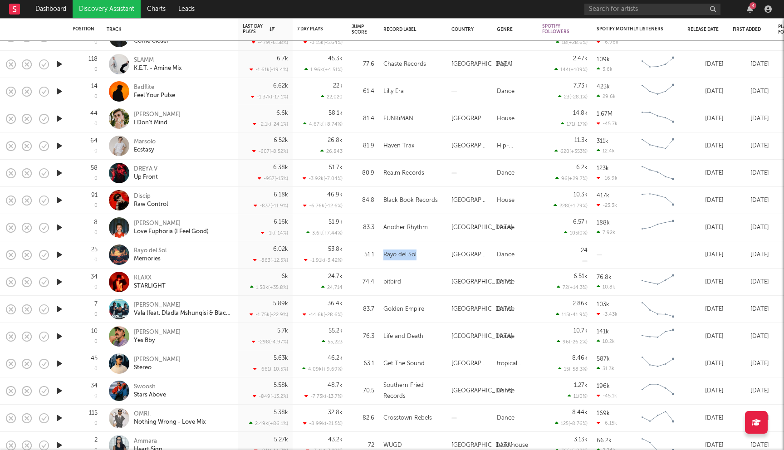
drag, startPoint x: 421, startPoint y: 256, endPoint x: 384, endPoint y: 256, distance: 37.2
click at [384, 256] on div "Rayo del Sol" at bounding box center [412, 254] width 59 height 11
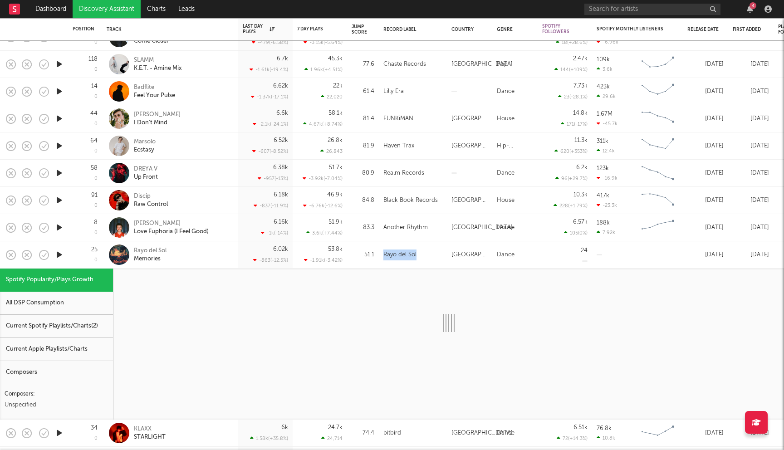
copy div "Rayo del Sol"
select select "1w"
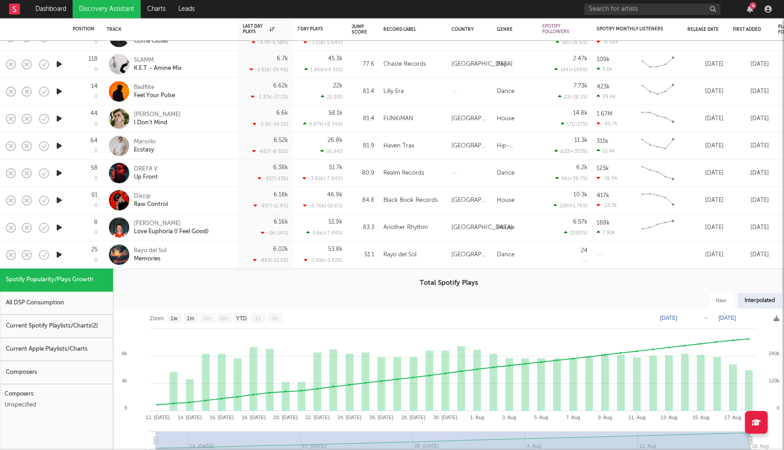
click at [198, 251] on div "Rayo del Sol Memories" at bounding box center [183, 255] width 98 height 16
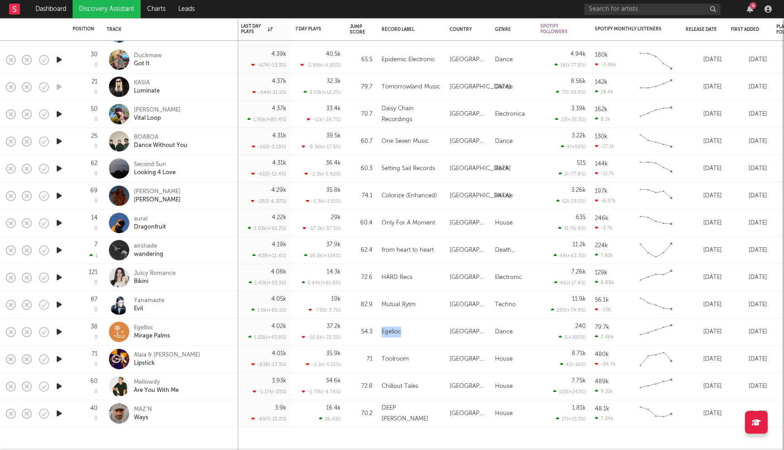
drag, startPoint x: 407, startPoint y: 330, endPoint x: 381, endPoint y: 332, distance: 25.5
click at [381, 332] on div "Egelloc" at bounding box center [410, 332] width 59 height 11
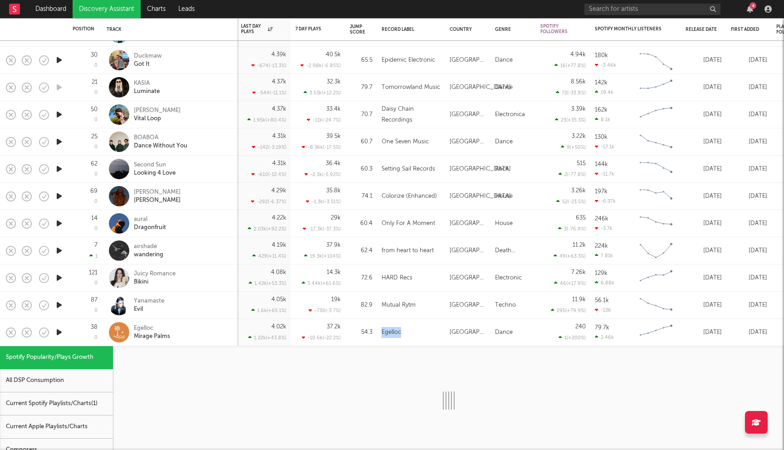
select select "1w"
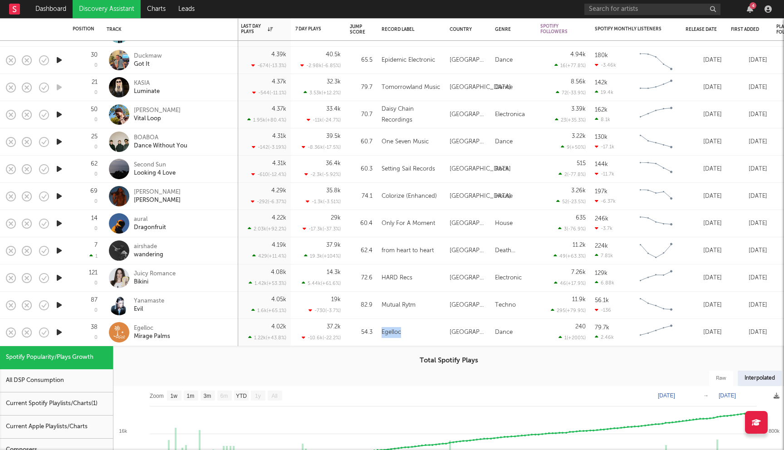
copy div "Egelloc"
click at [419, 334] on div "Egelloc" at bounding box center [410, 332] width 59 height 11
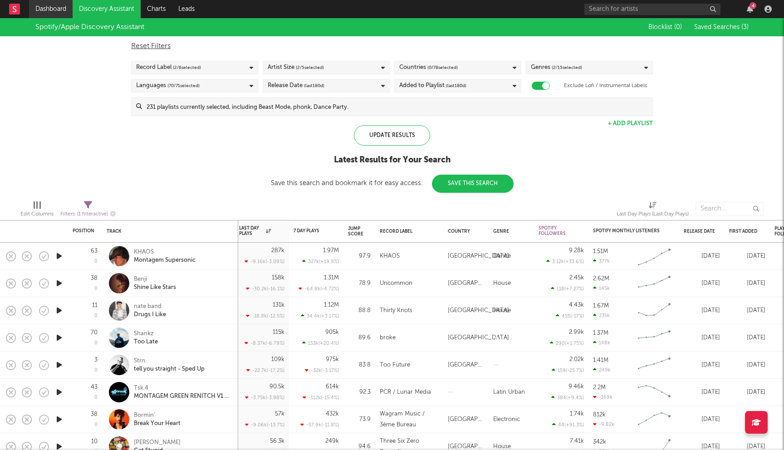
click at [50, 10] on link "Dashboard" at bounding box center [51, 9] width 44 height 18
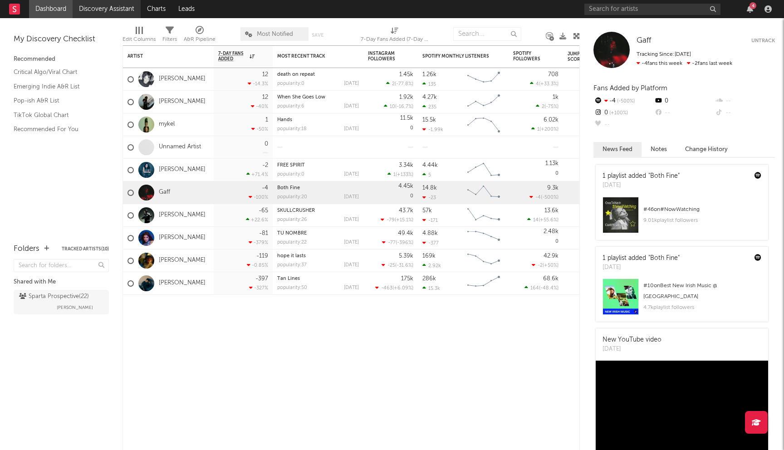
click at [109, 12] on link "Discovery Assistant" at bounding box center [107, 9] width 68 height 18
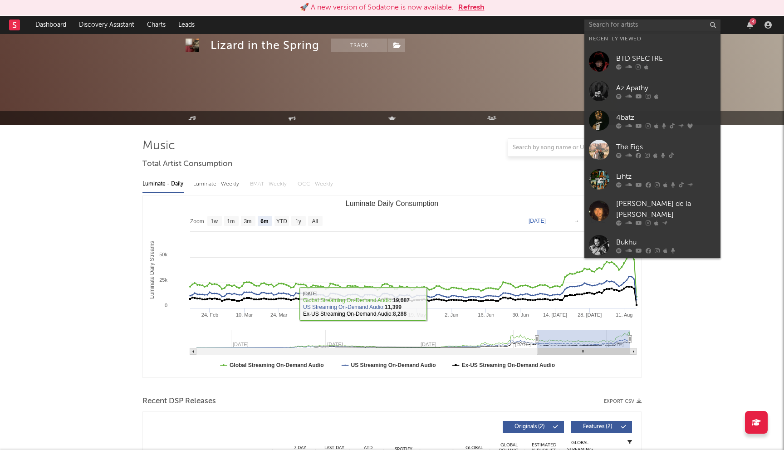
select select "6m"
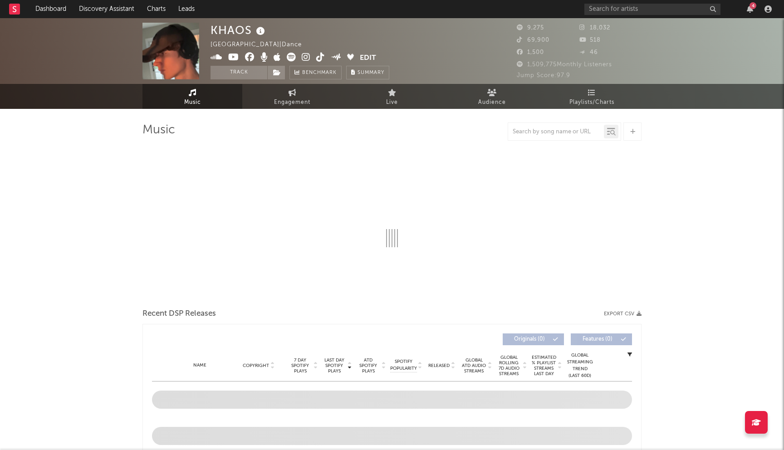
select select "1w"
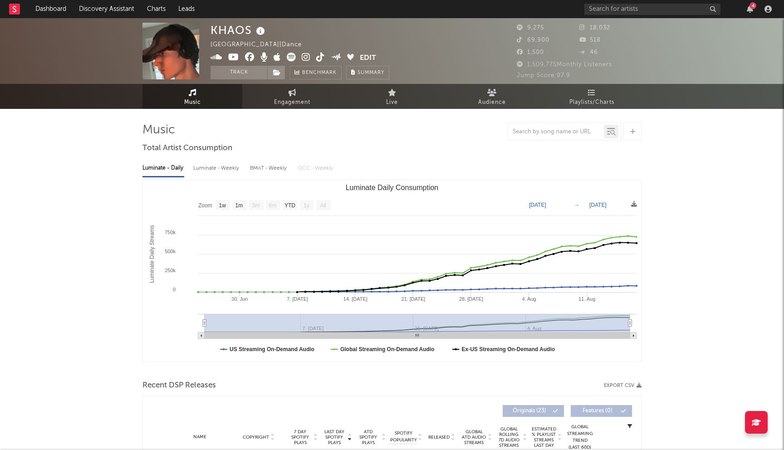
click at [611, 15] on div "4" at bounding box center [679, 9] width 190 height 18
click at [613, 12] on input "text" at bounding box center [652, 9] width 136 height 11
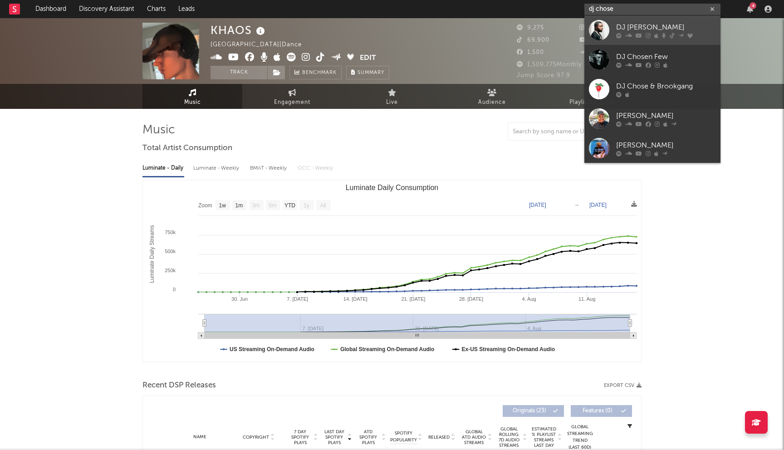
type input "dj chose"
click at [628, 34] on icon at bounding box center [628, 35] width 7 height 5
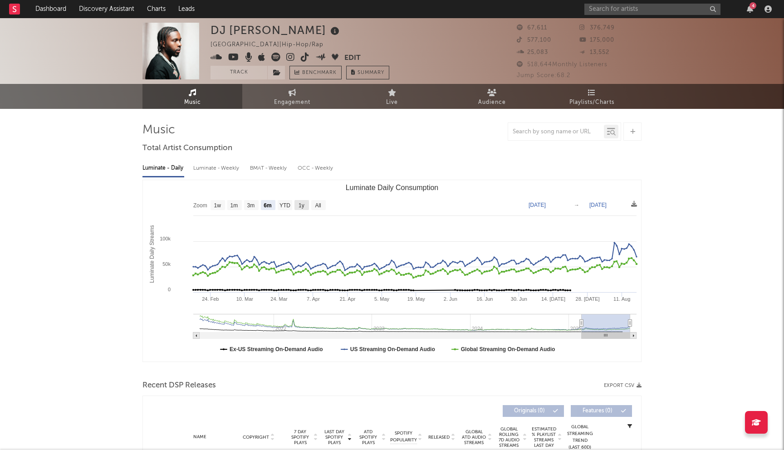
click at [302, 204] on text "1y" at bounding box center [301, 205] width 6 height 6
select select "1y"
type input "2024-08-17"
